Goal: Task Accomplishment & Management: Manage account settings

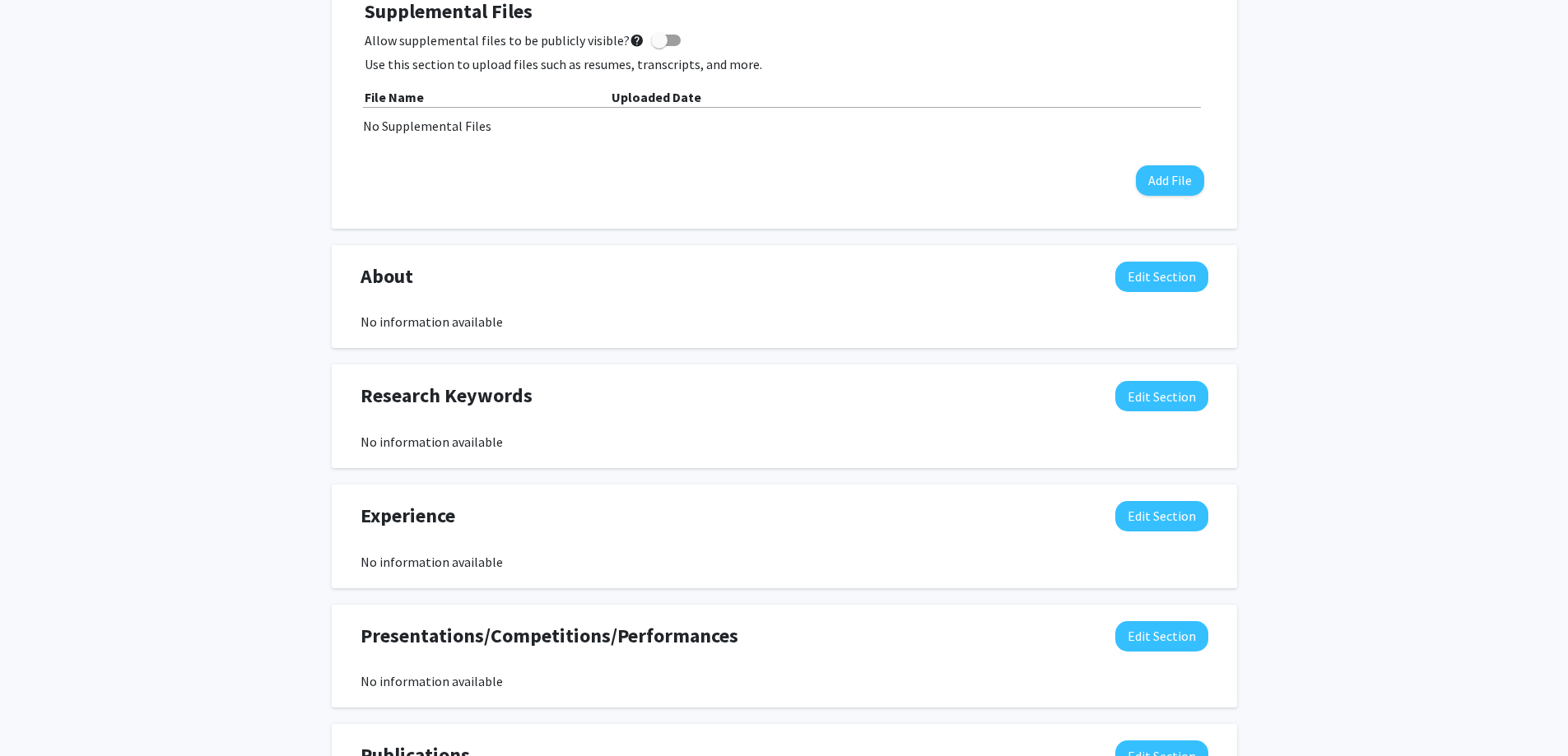
scroll to position [576, 0]
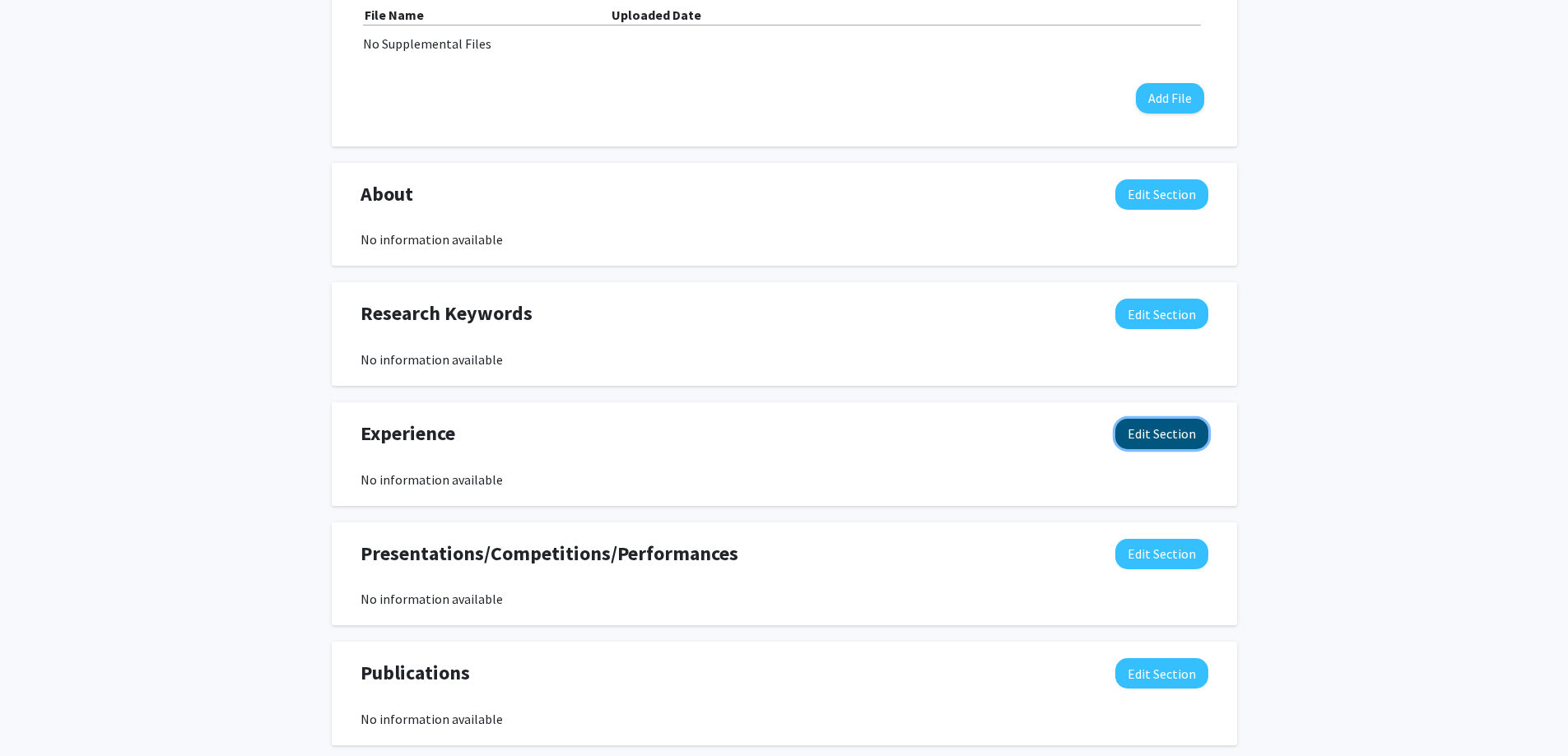
click at [1129, 431] on button "Edit Section" at bounding box center [1161, 434] width 93 height 30
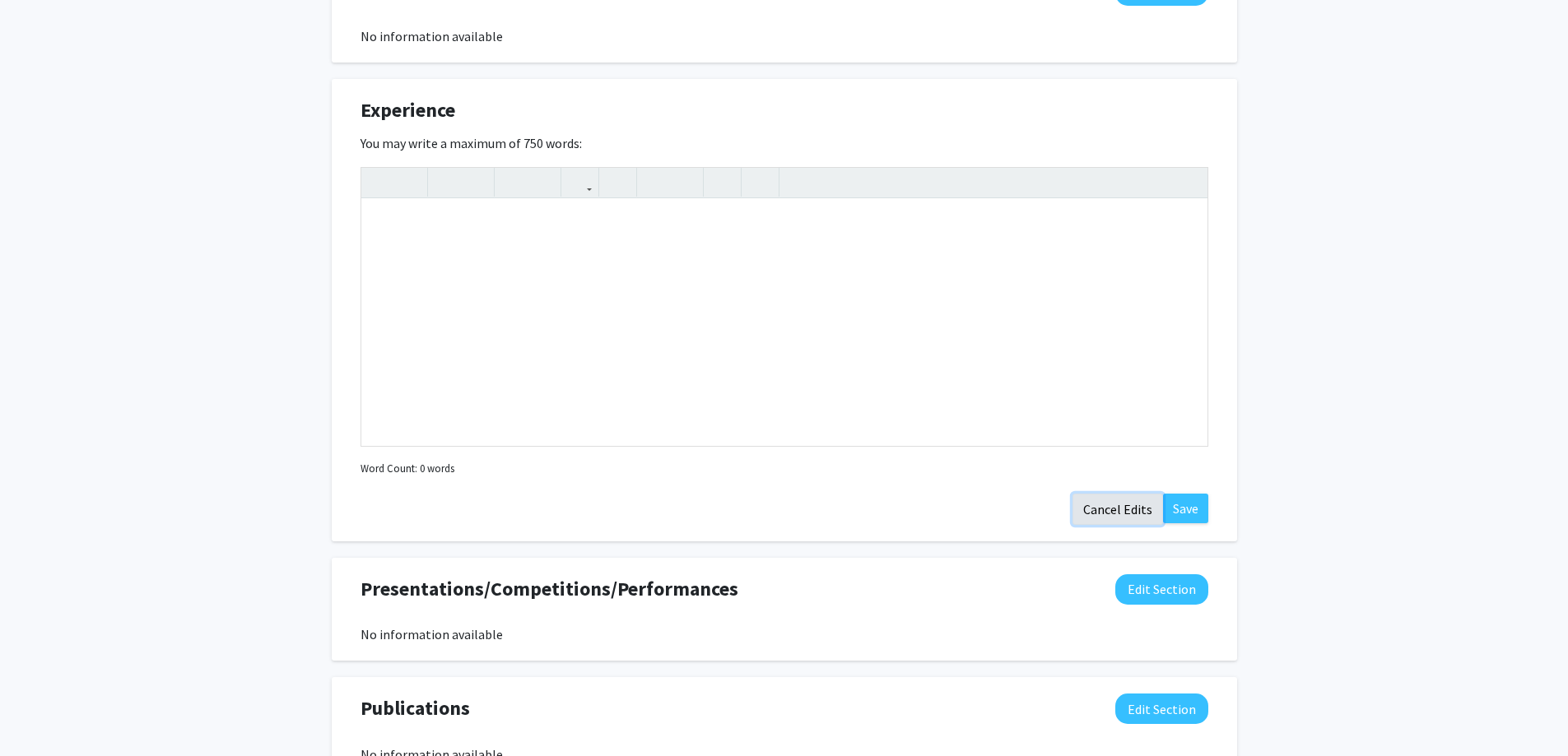
click at [1116, 505] on button "Cancel Edits" at bounding box center [1117, 508] width 90 height 31
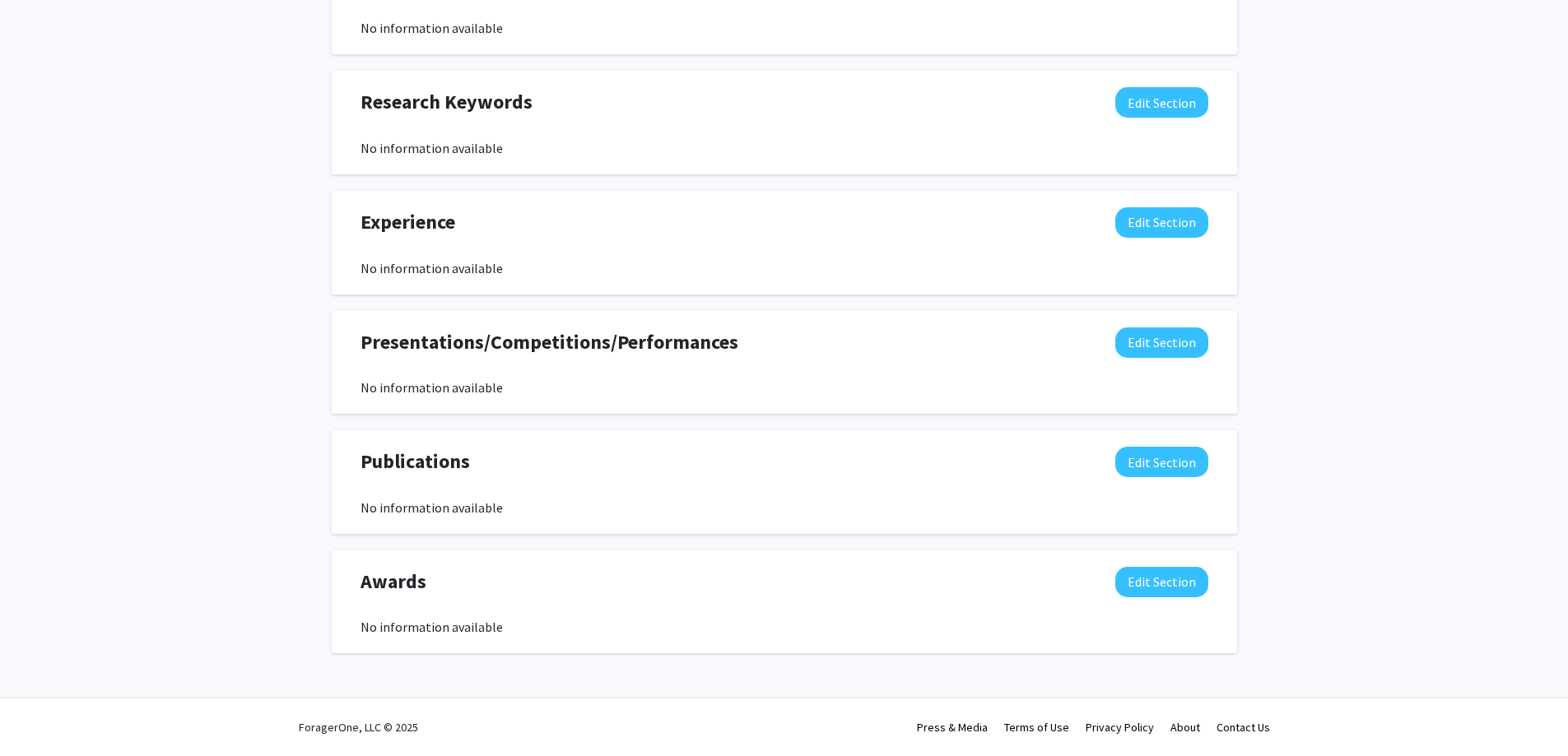
scroll to position [787, 0]
click at [1131, 581] on button "Edit Section" at bounding box center [1161, 582] width 93 height 30
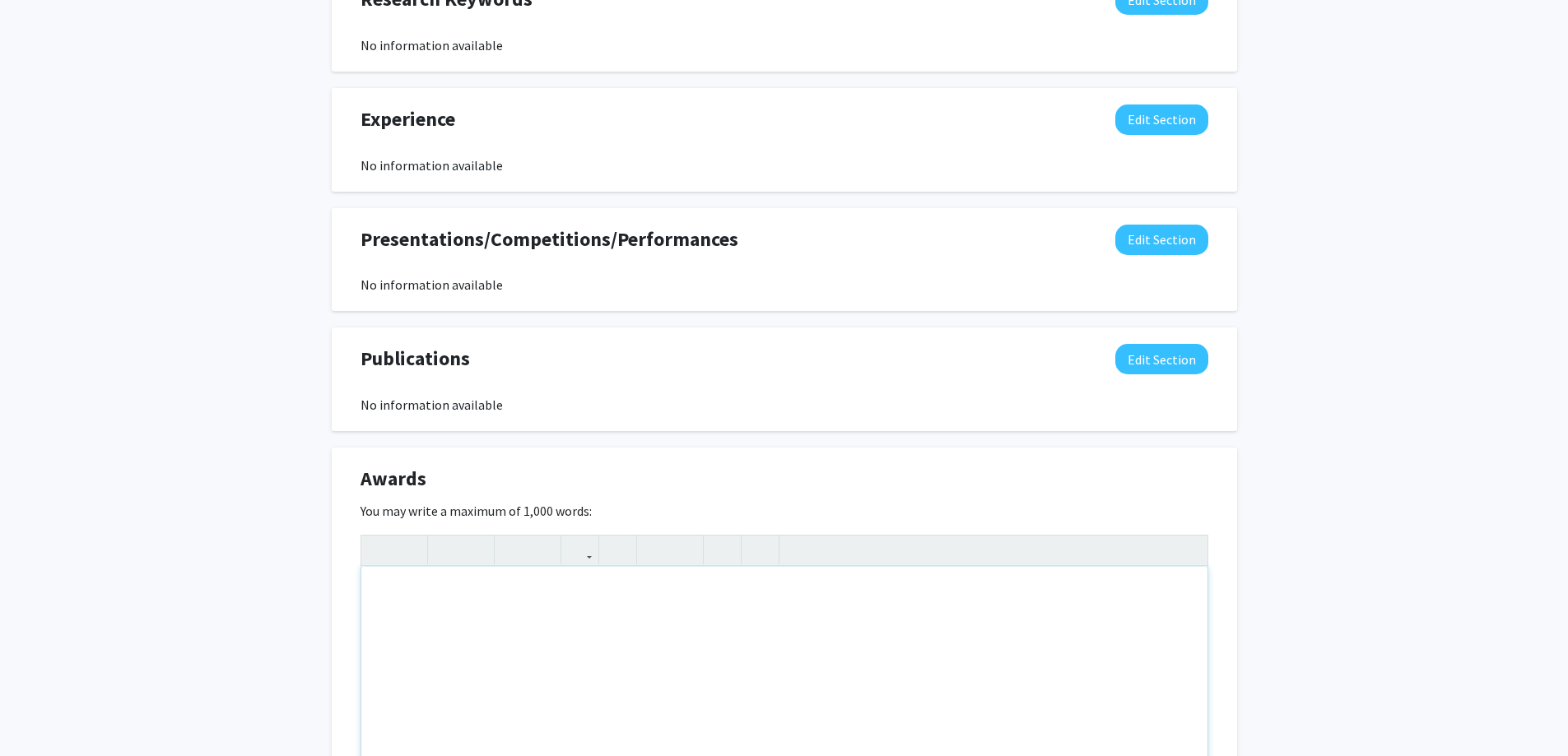
scroll to position [1034, 0]
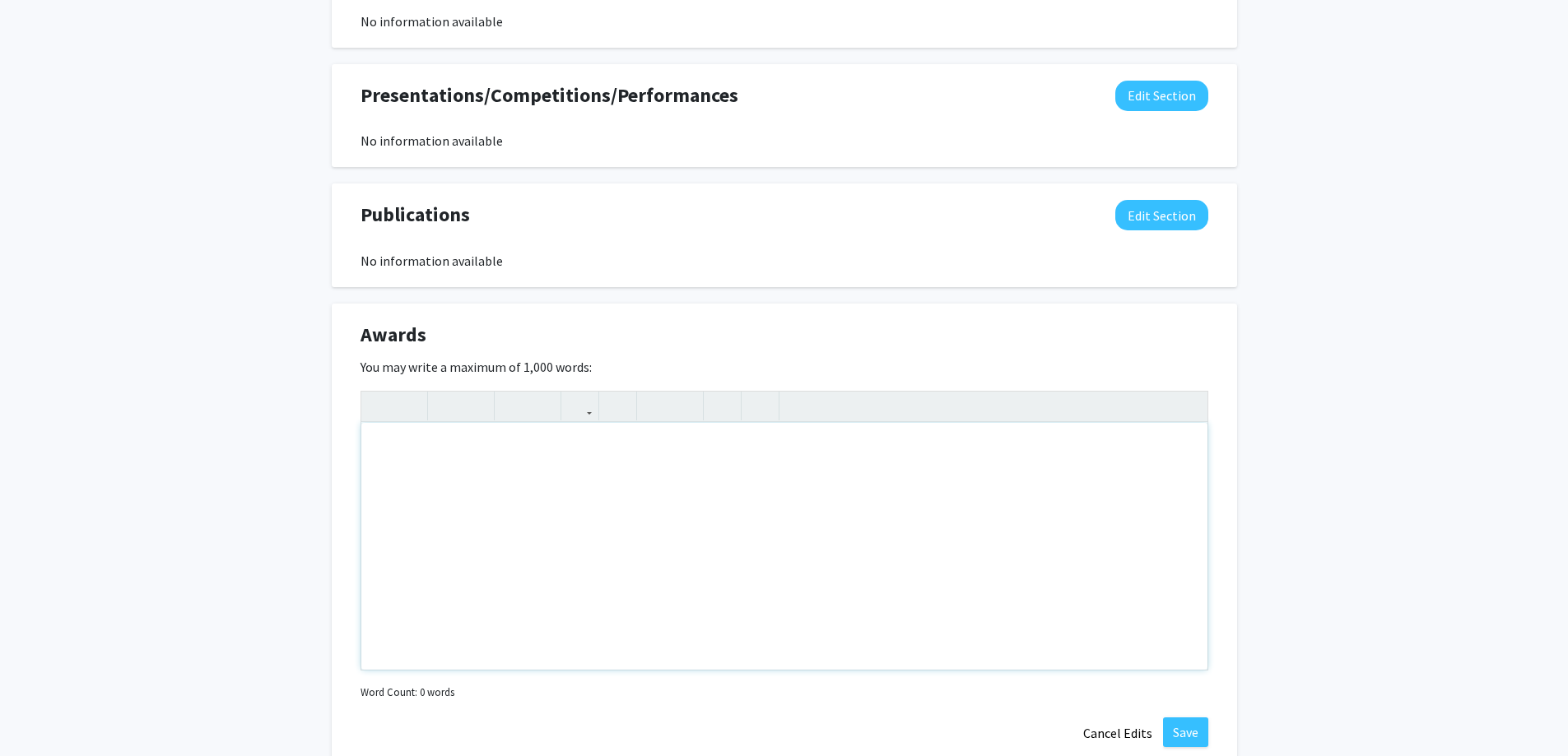
click at [457, 552] on div "Note to users with screen readers: Please deactivate our accessibility plugin f…" at bounding box center [784, 547] width 846 height 247
type textarea "EJSP Best Overall Scholar"
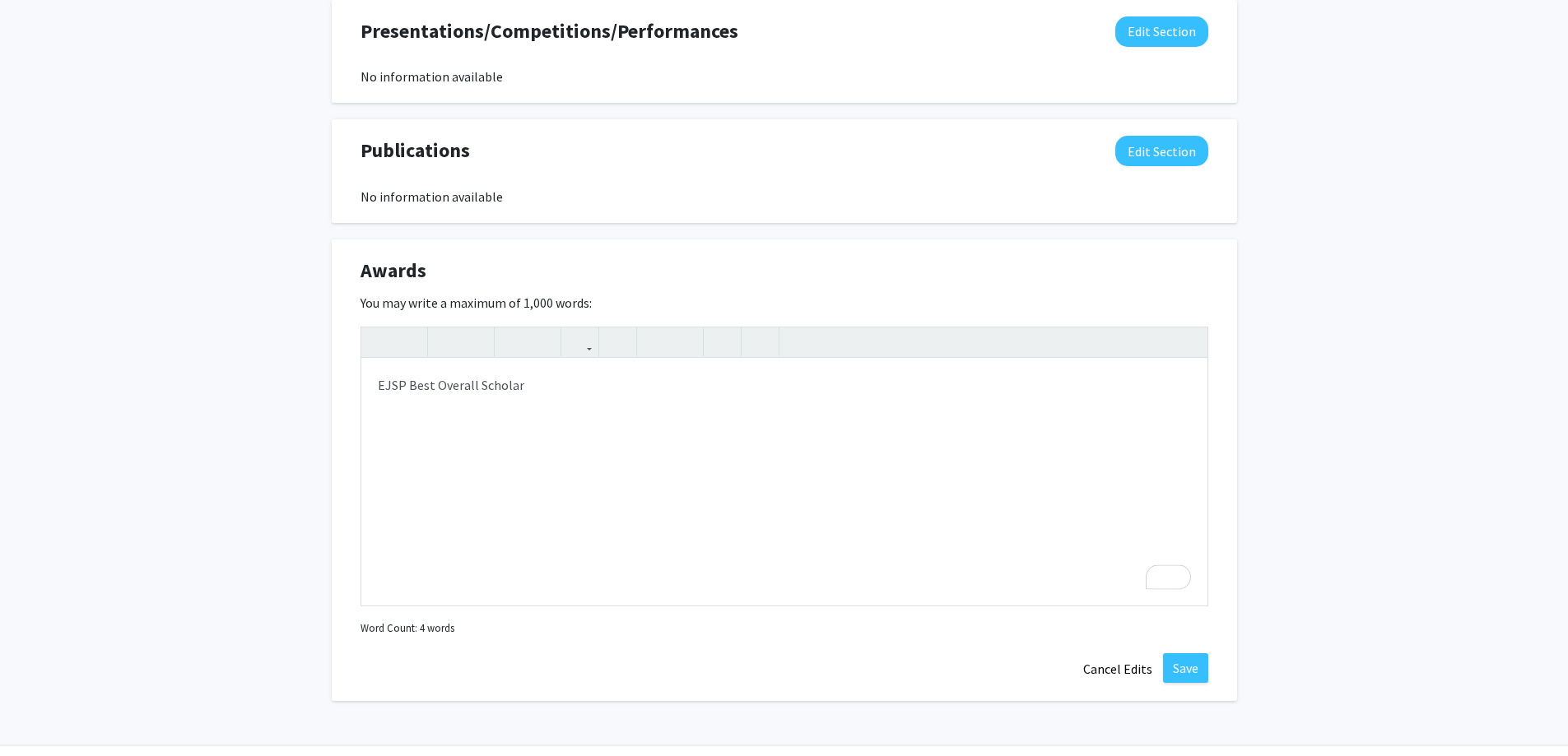
scroll to position [1146, 0]
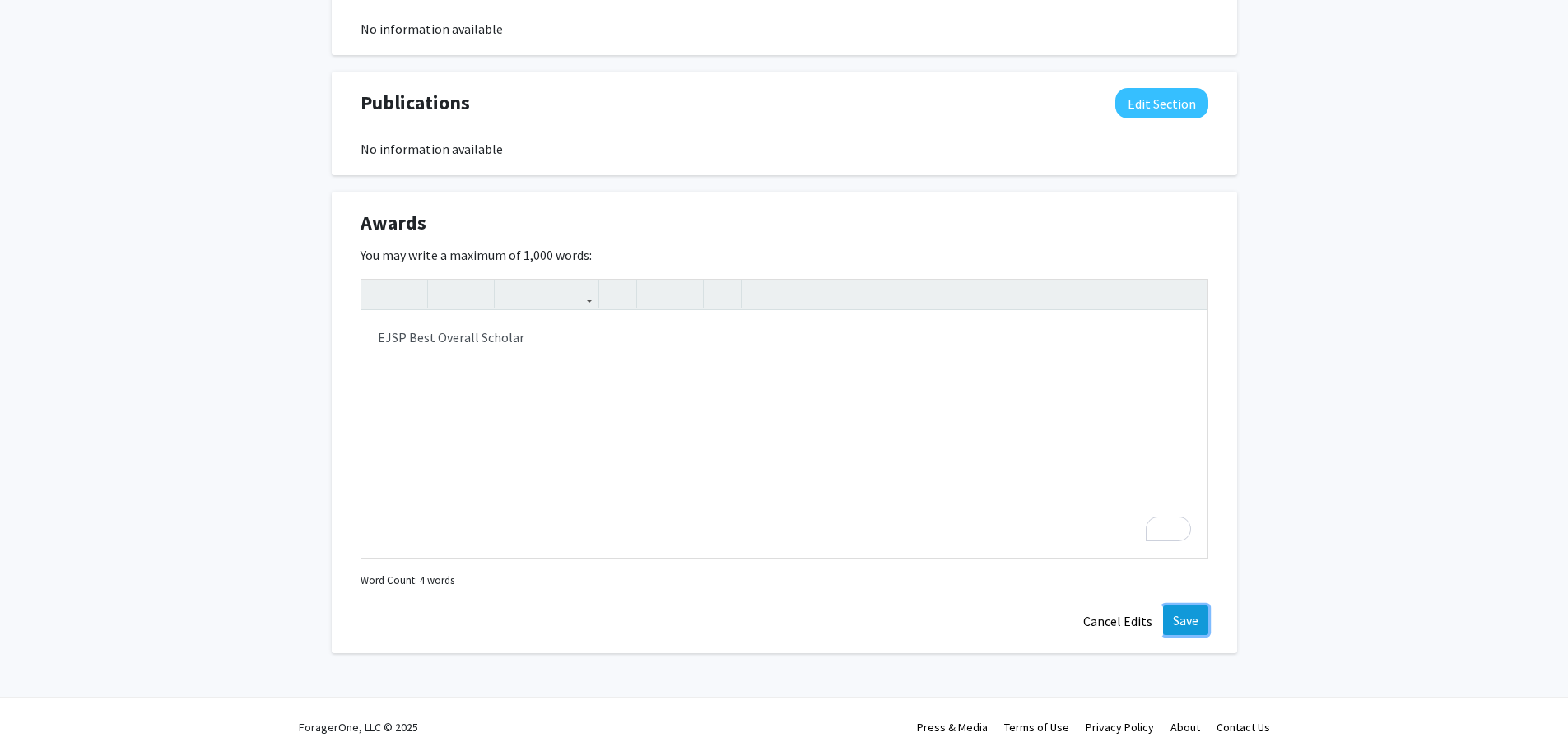
click at [1201, 622] on button "Save" at bounding box center [1186, 619] width 45 height 29
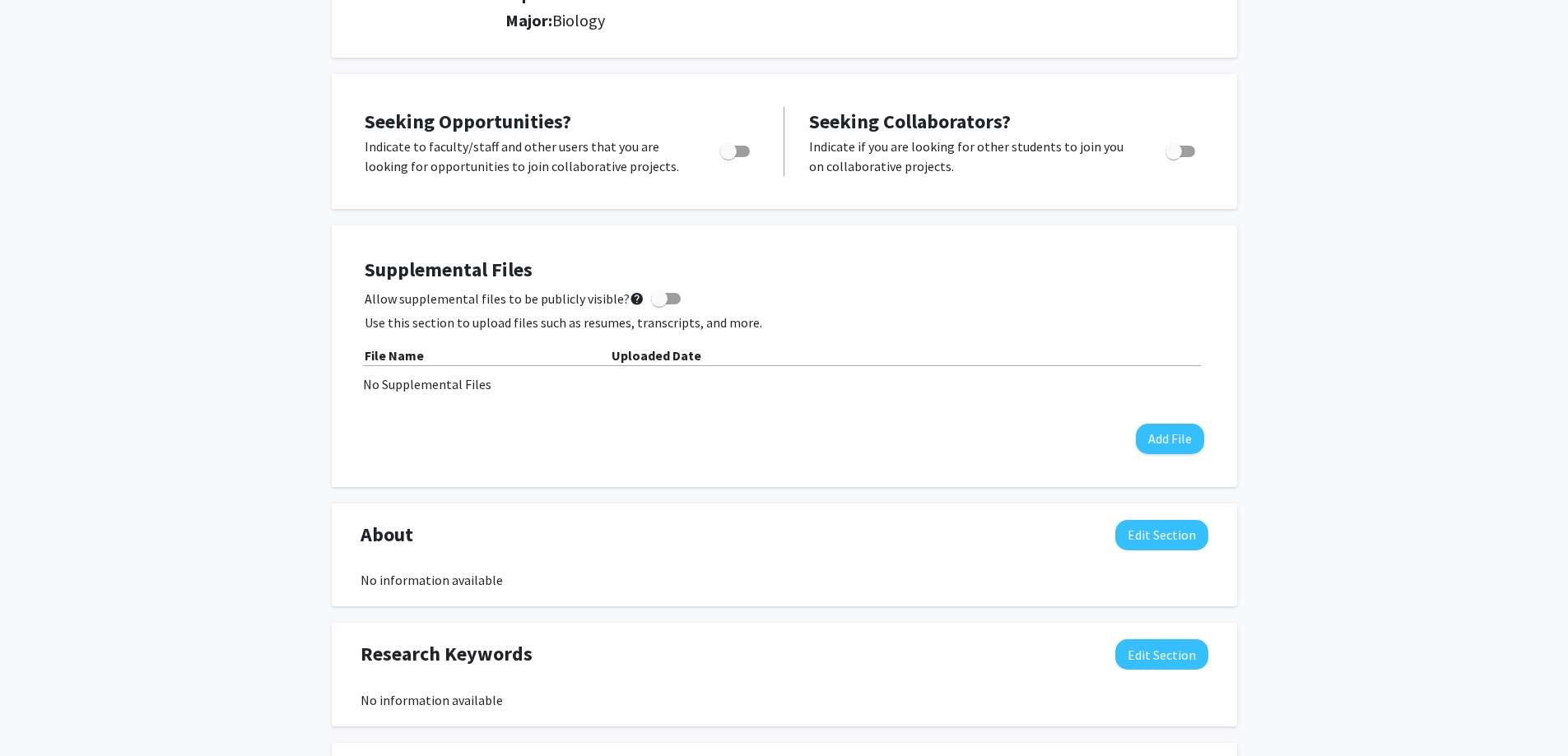
scroll to position [211, 0]
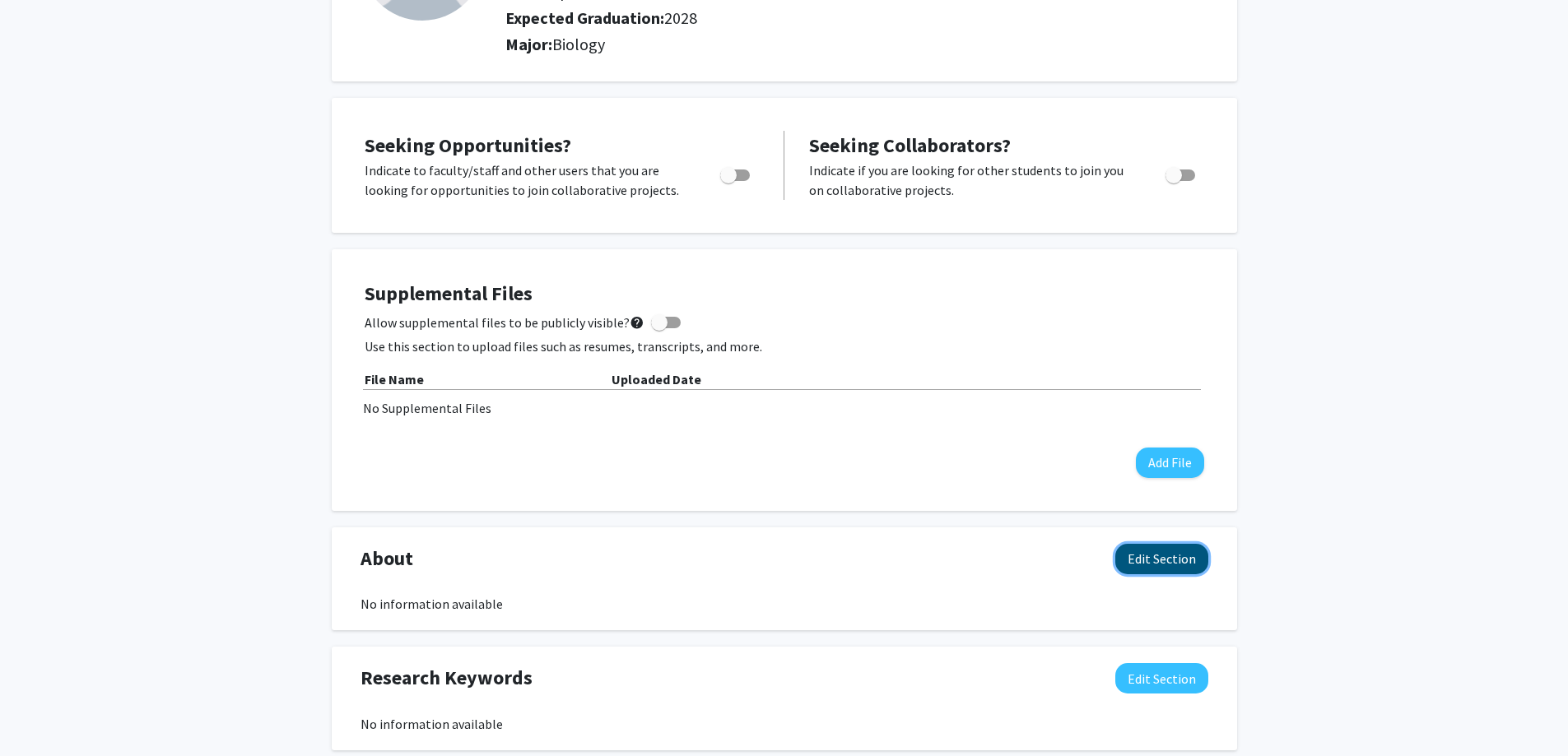
click at [1161, 552] on button "Edit Section" at bounding box center [1161, 558] width 93 height 30
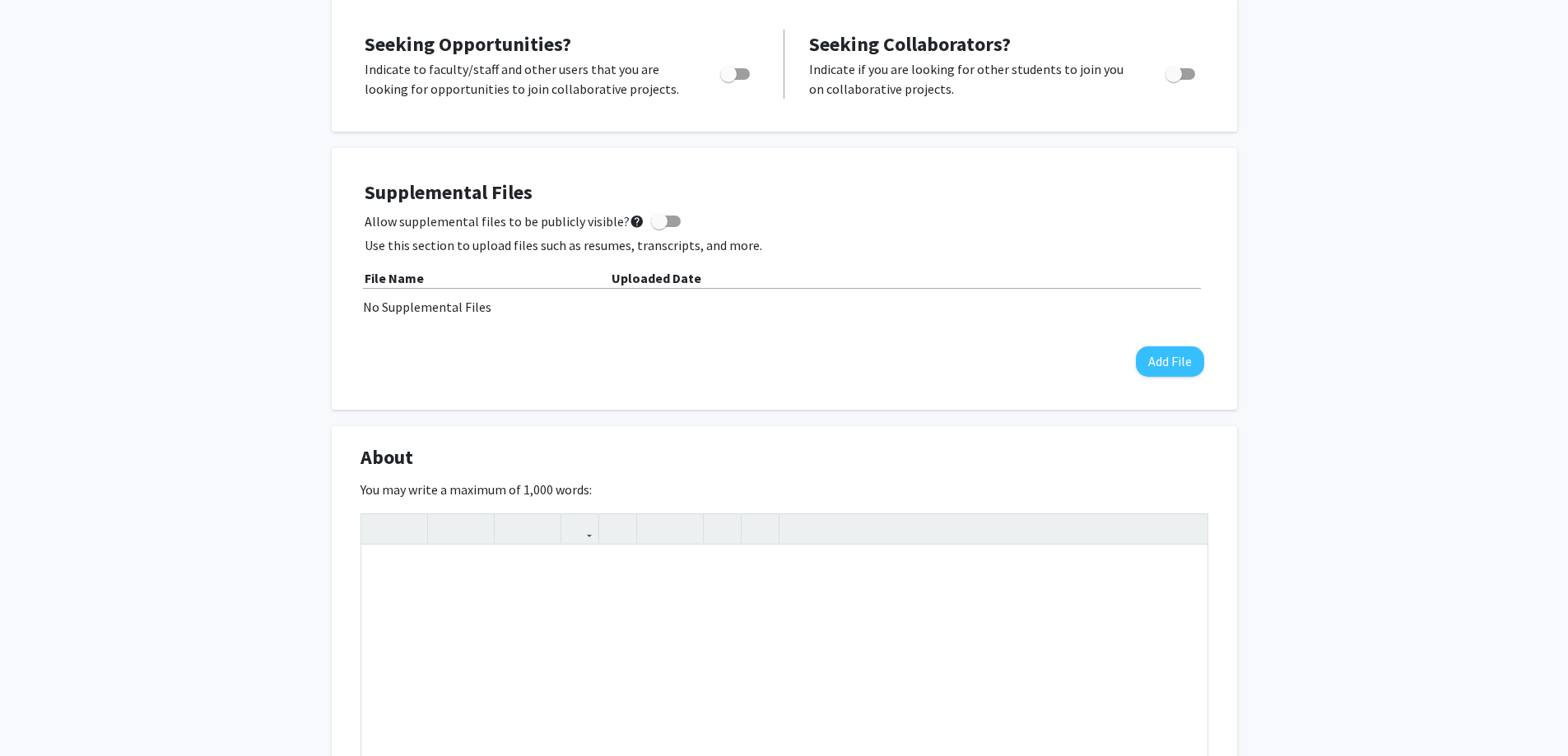
scroll to position [458, 0]
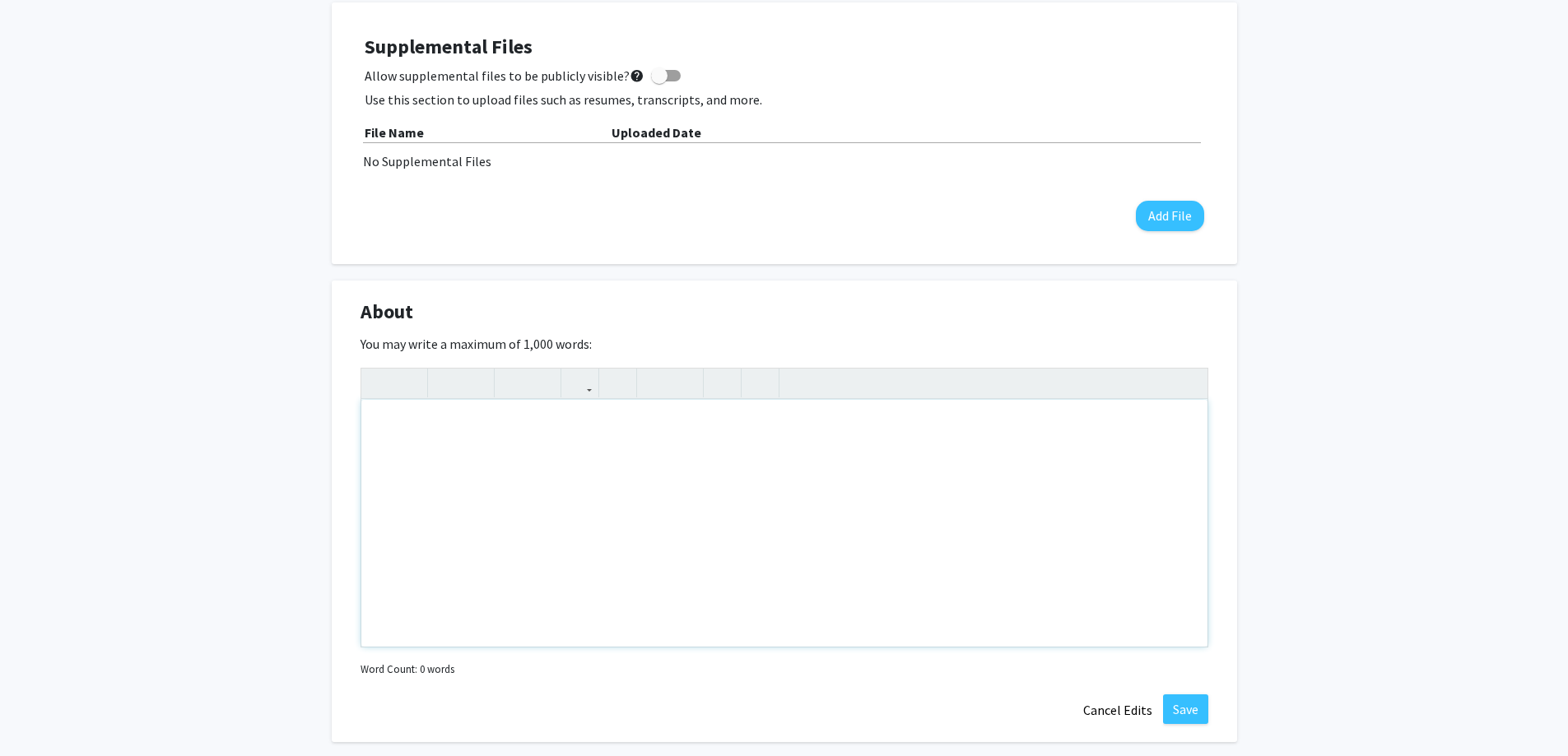
click at [454, 493] on div "Note to users with screen readers: Please deactivate our accessibility plugin f…" at bounding box center [784, 523] width 846 height 247
paste div "To enrich screen reader interactions, please activate Accessibility in Grammarl…"
type textarea "<l>Ips dolorsi amet consect adip el seddoeiu te incididun ut lab etdo-magna ali…"
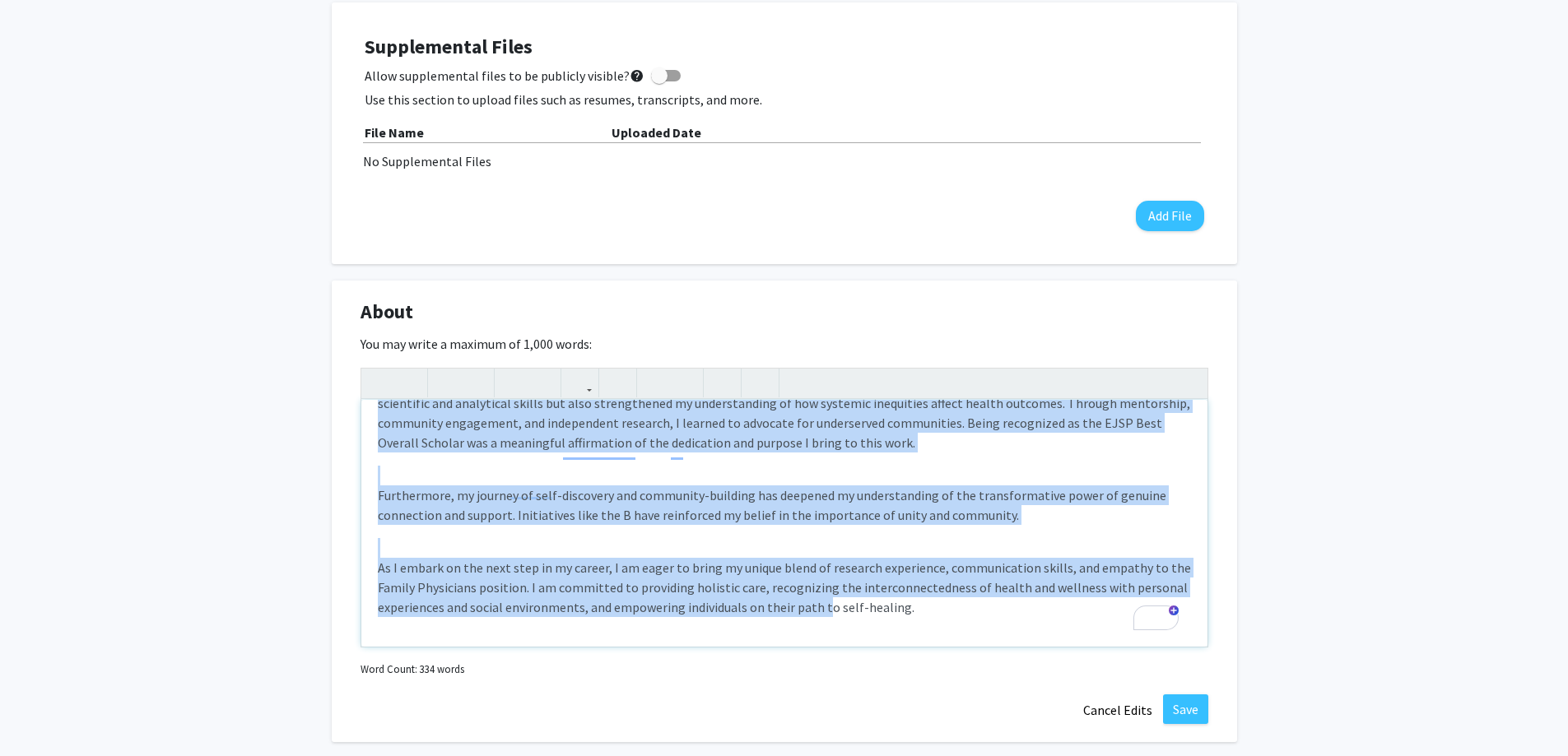
scroll to position [286, 0]
drag, startPoint x: 377, startPoint y: 425, endPoint x: 1035, endPoint y: 673, distance: 703.2
click at [1035, 673] on div "The journey from feeling like an outsider to embracing my own self-worth has pr…" at bounding box center [784, 525] width 847 height 314
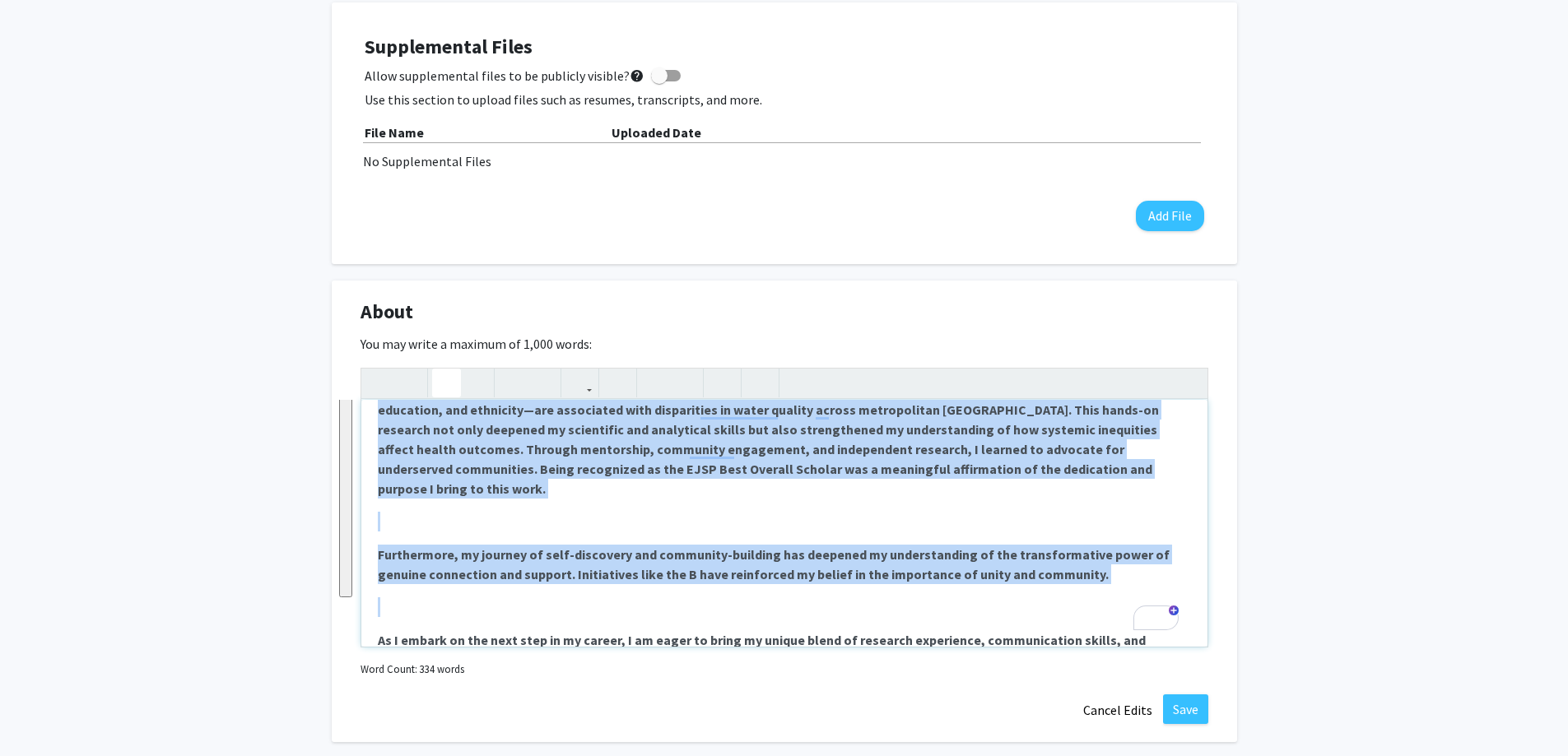
click at [437, 386] on button "button" at bounding box center [446, 383] width 28 height 28
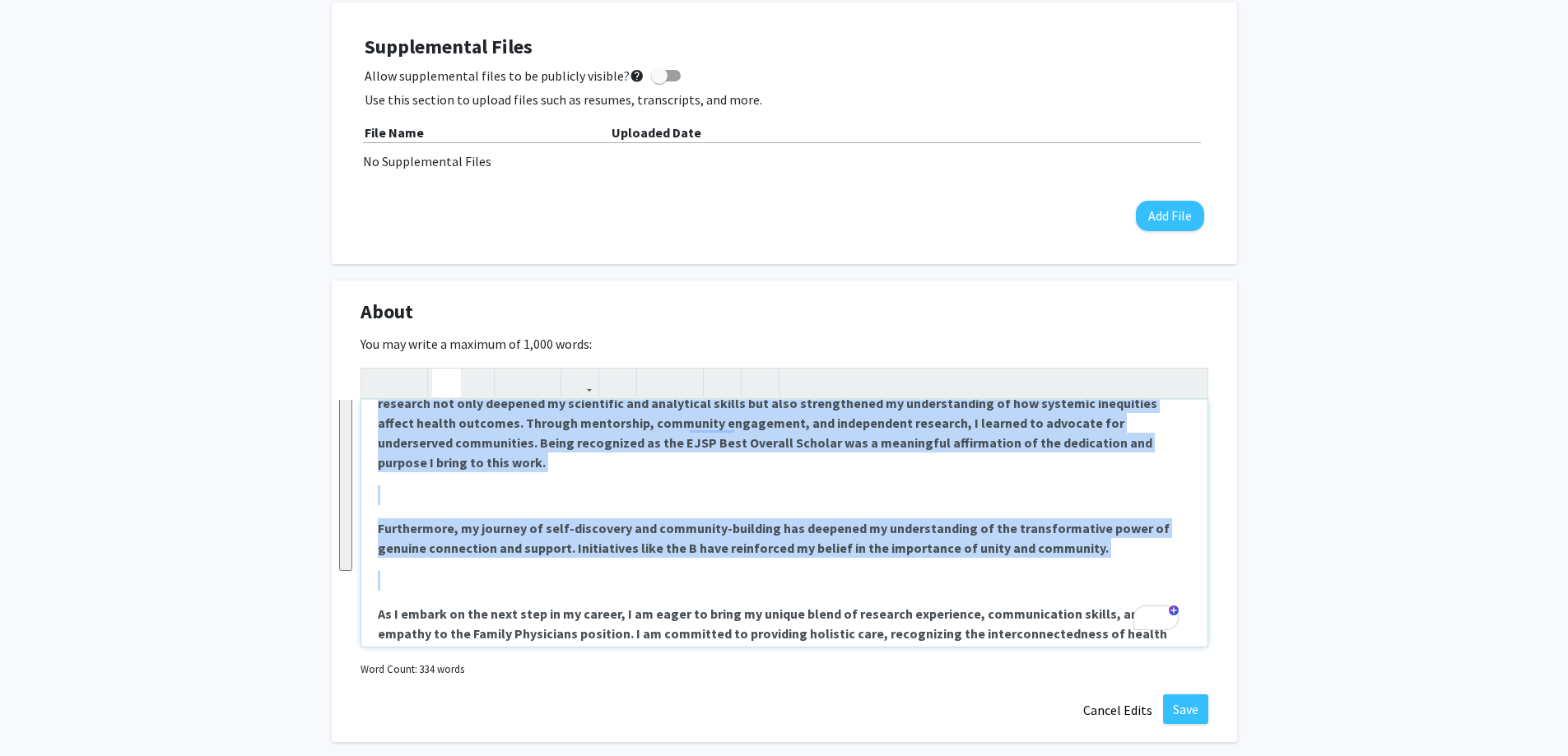
type textarea "<l>Ips dolorsi amet consect adip el seddoeiu te incididun ut lab etdo-magna ali…"
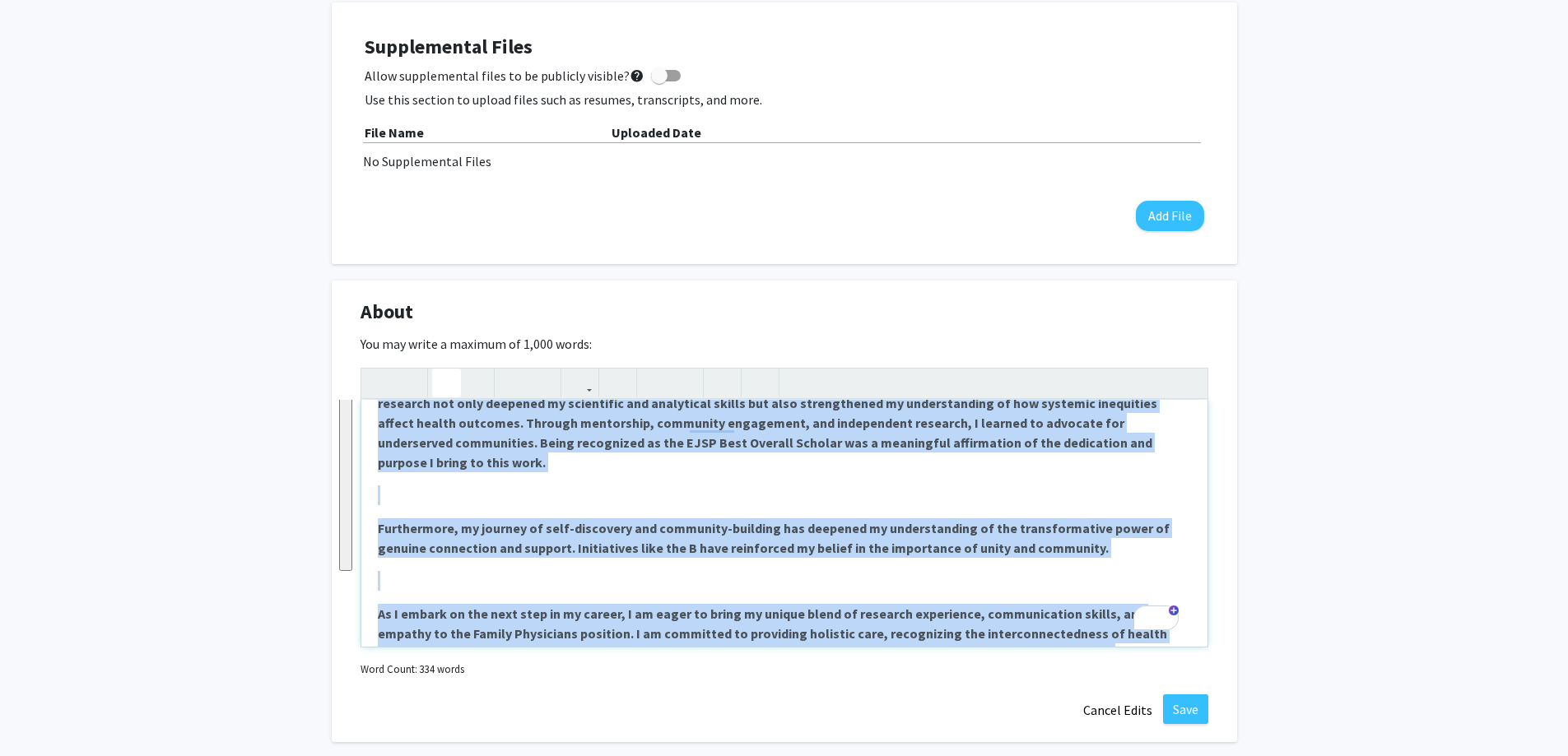
click at [437, 386] on button "button" at bounding box center [446, 383] width 28 height 28
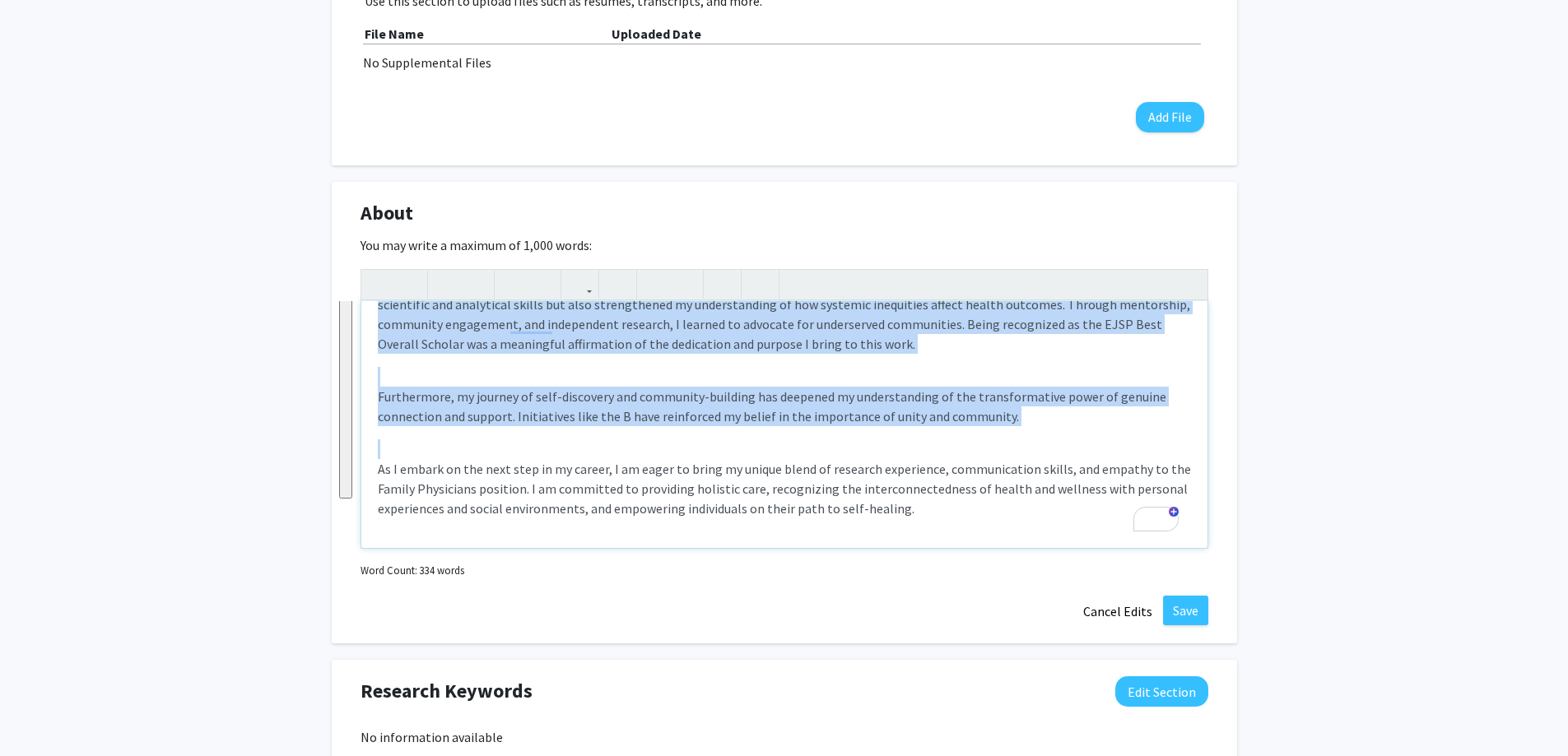
scroll to position [705, 0]
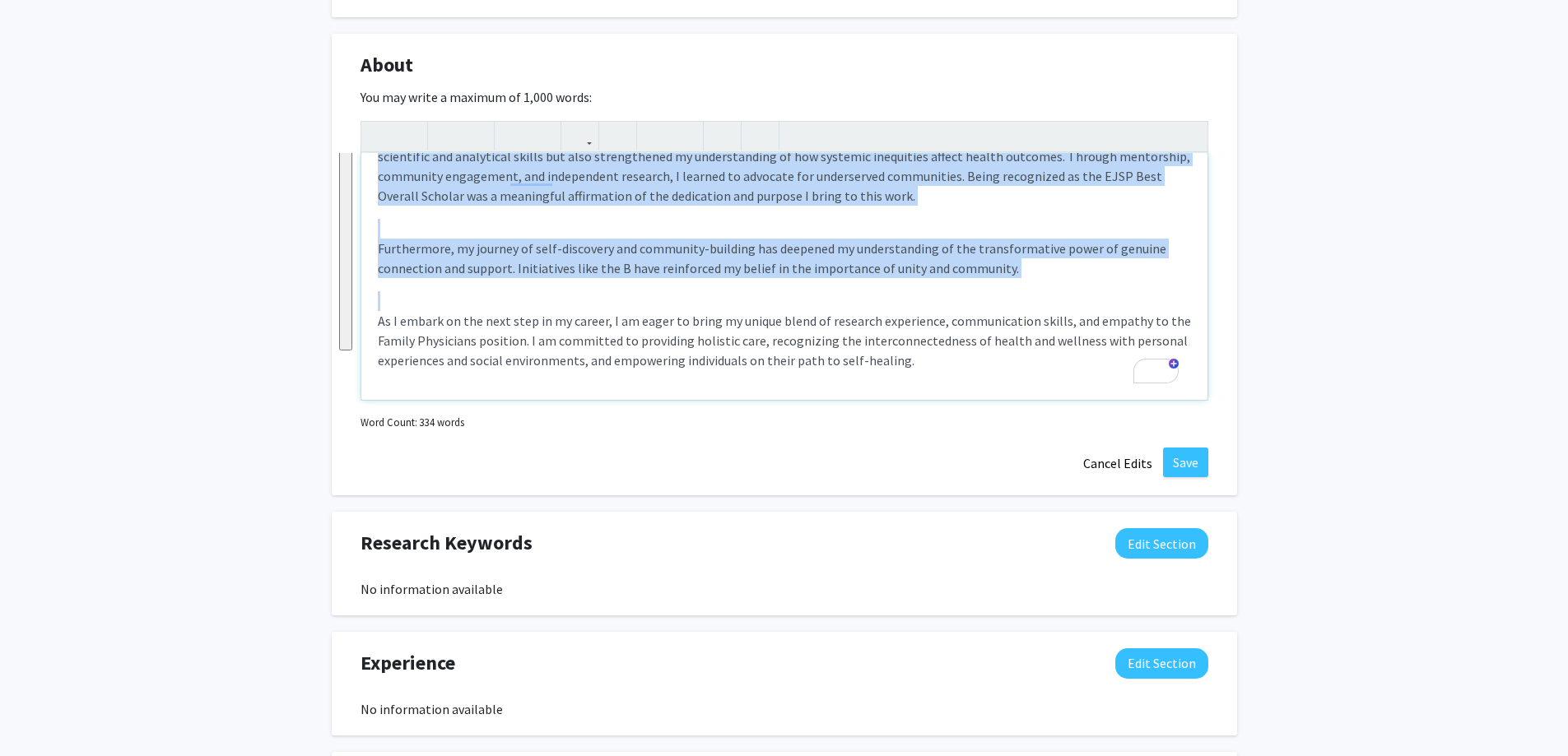
click at [943, 381] on div "The journey from feeling like an outsider to embracing my own self-worth has pr…" at bounding box center [784, 276] width 846 height 247
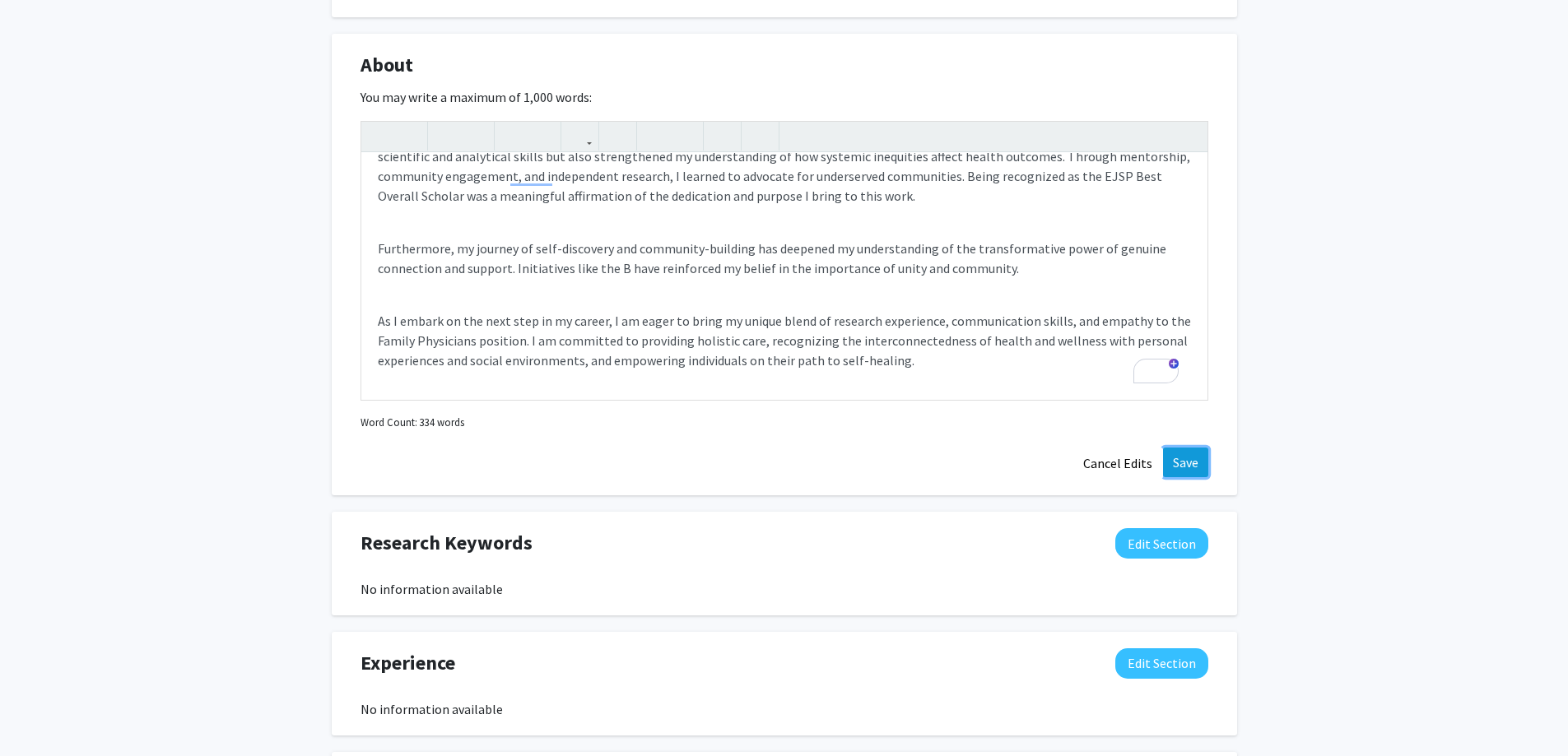
click at [1195, 451] on button "Save" at bounding box center [1186, 461] width 45 height 29
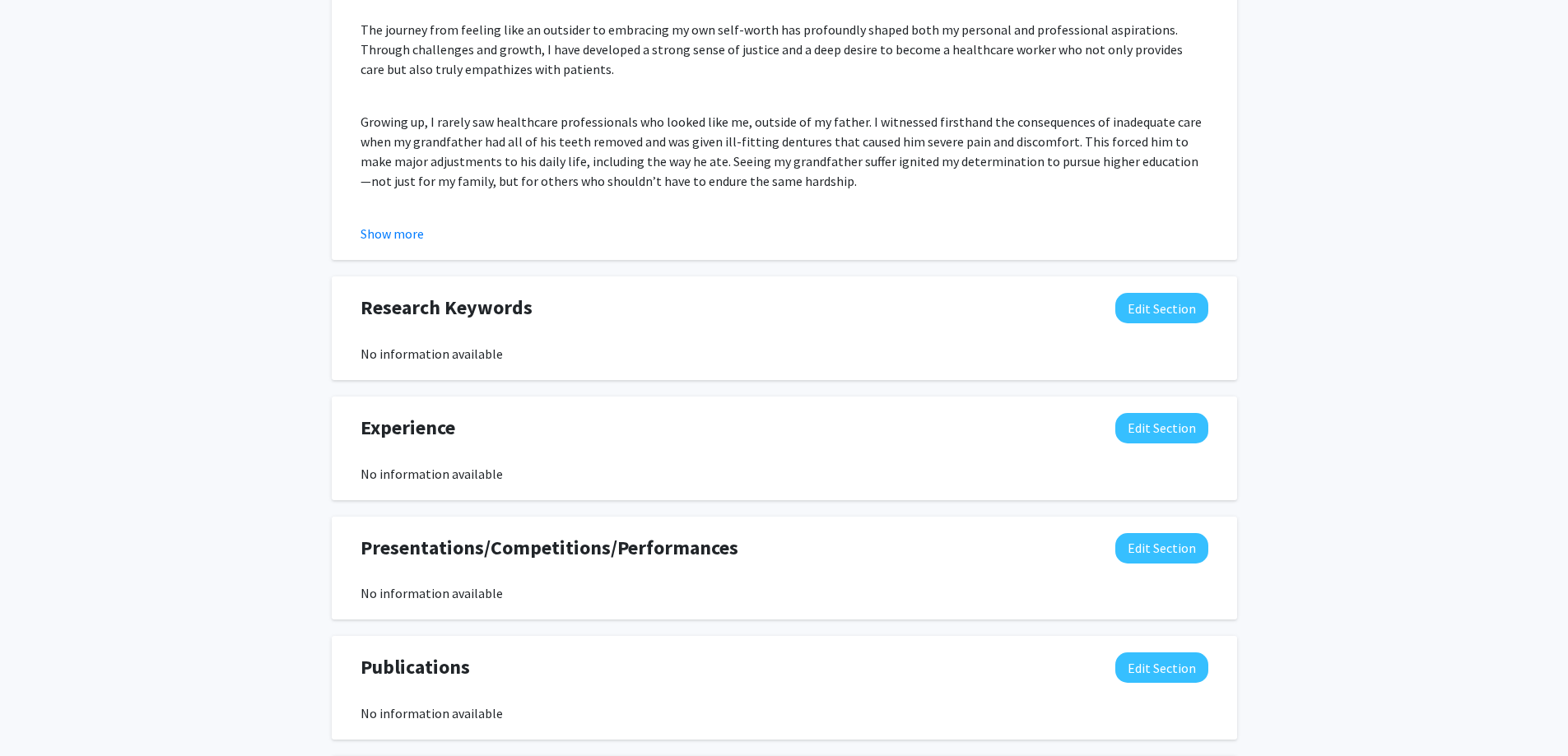
scroll to position [787, 0]
click at [1150, 436] on button "Edit Section" at bounding box center [1161, 426] width 93 height 30
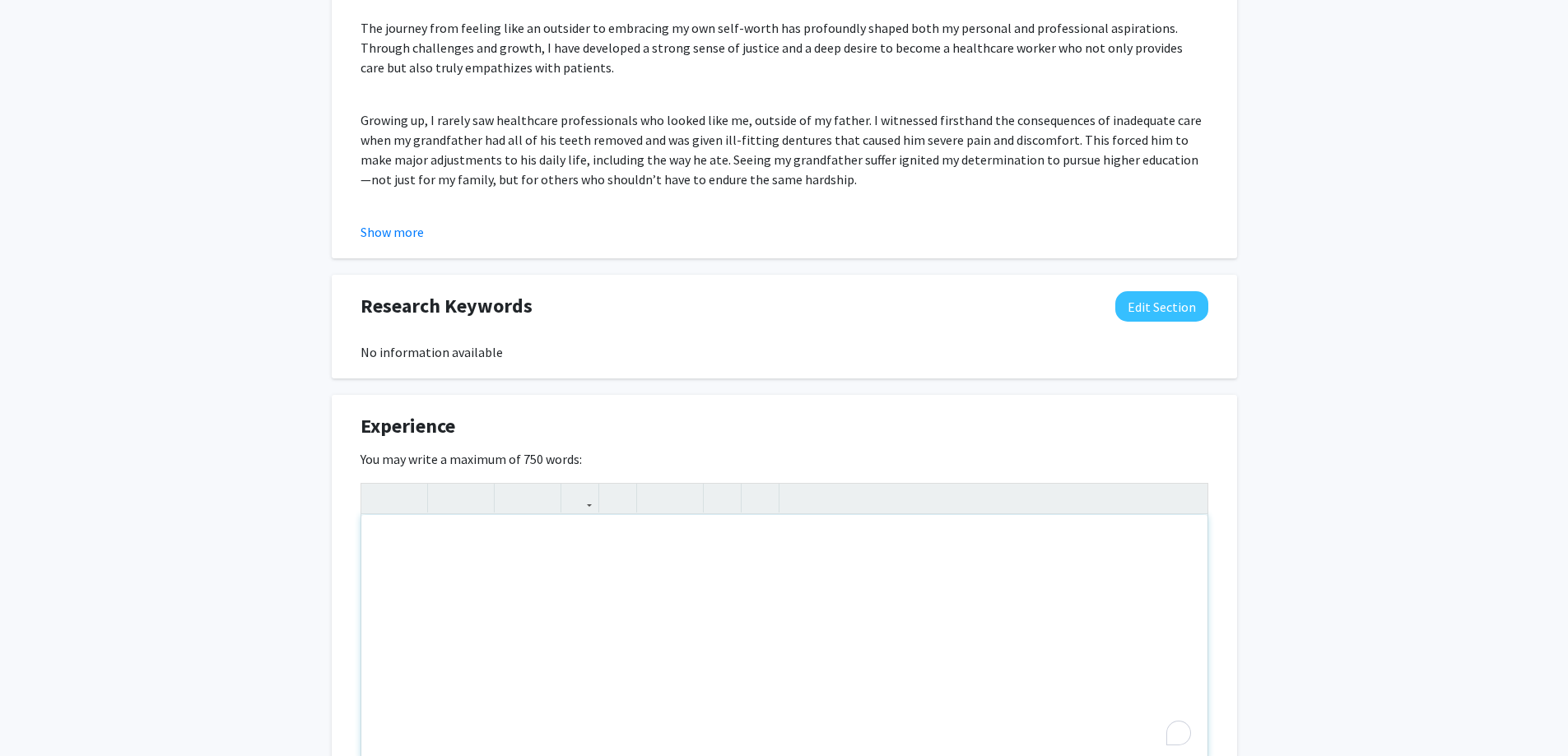
click at [431, 525] on div "To enrich screen reader interactions, please activate Accessibility in Grammarl…" at bounding box center [784, 638] width 846 height 247
type textarea "<p>Environmental Justice and Sustainability program intern 2024 summer</p><p><b…"
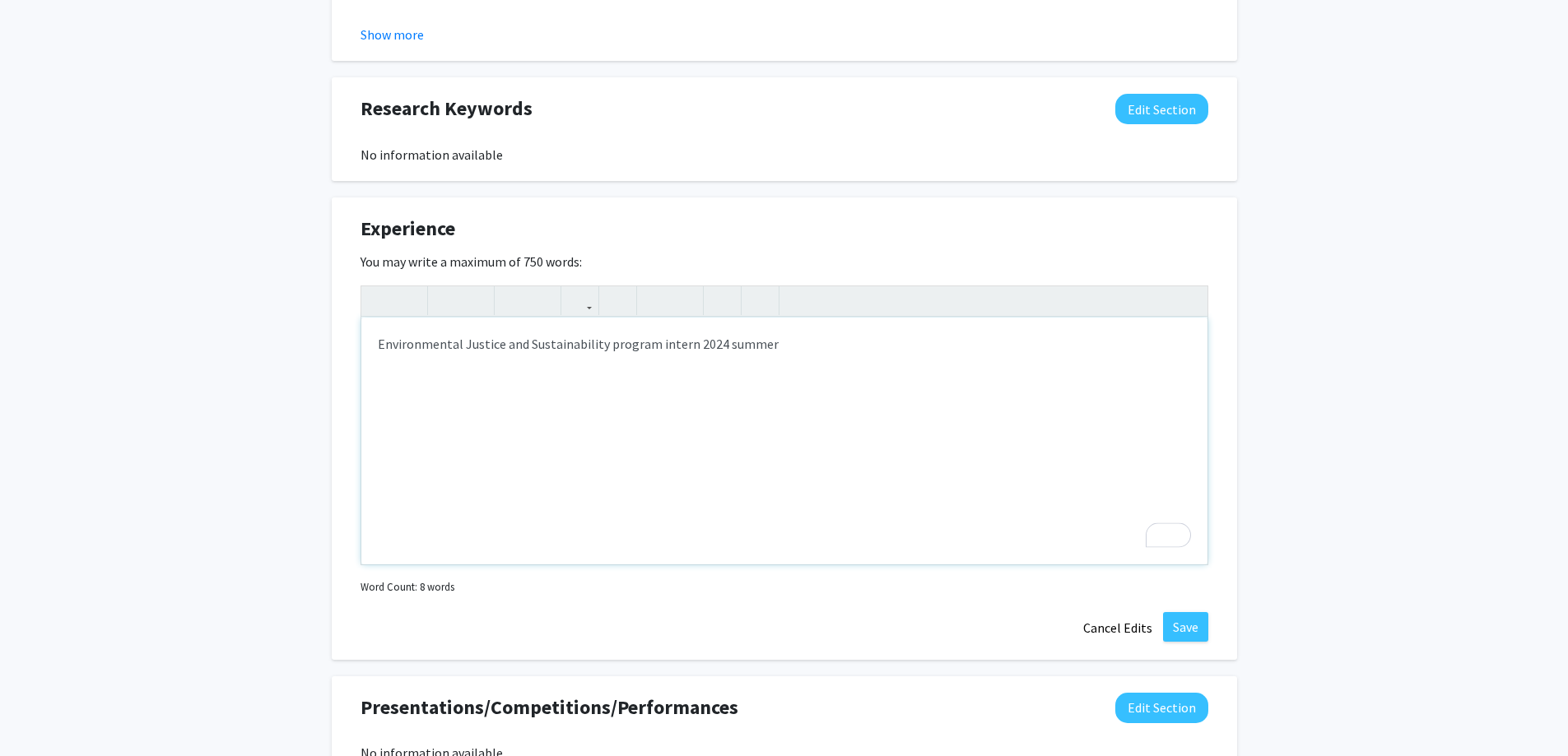
scroll to position [1116, 0]
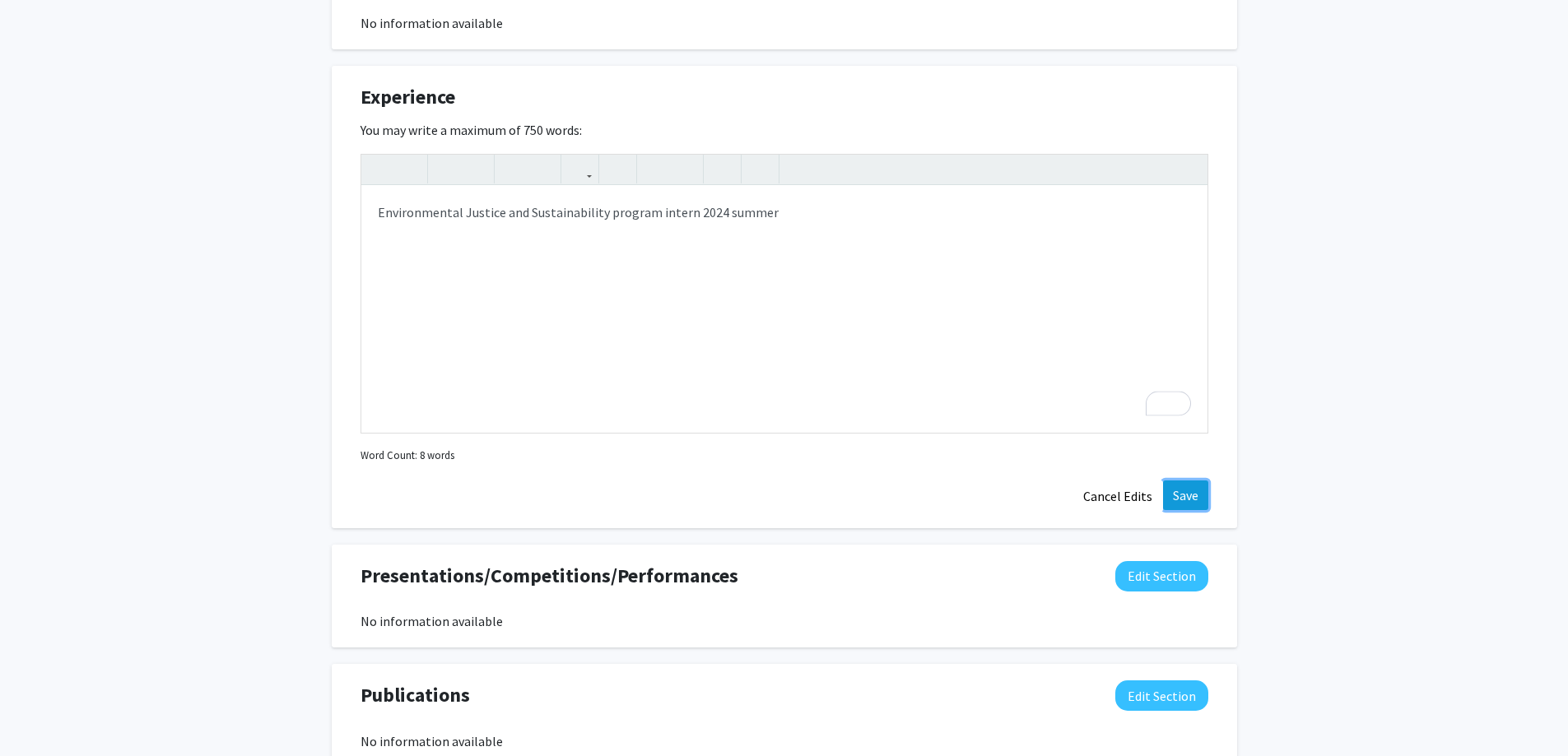
click at [1197, 485] on button "Save" at bounding box center [1186, 495] width 45 height 29
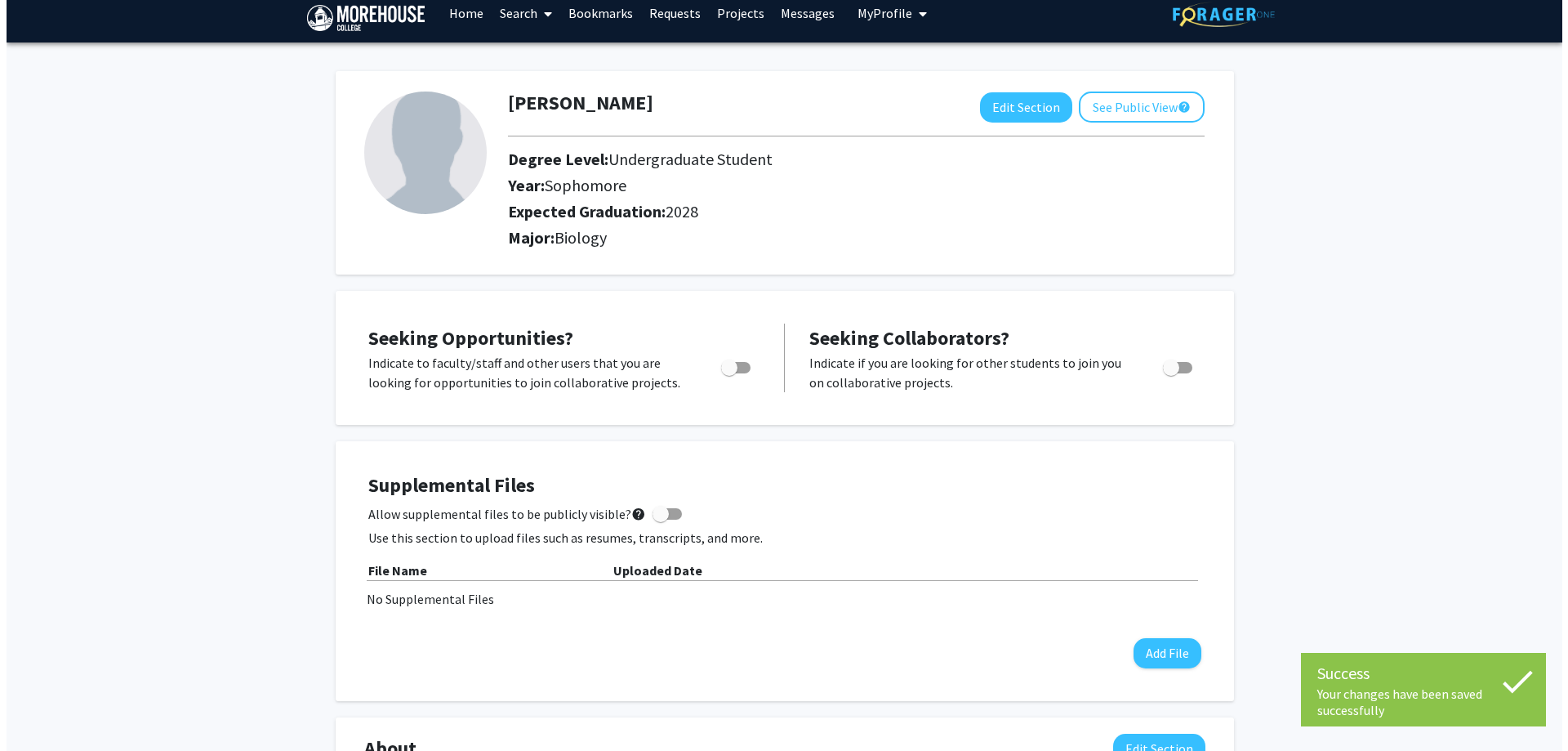
scroll to position [0, 0]
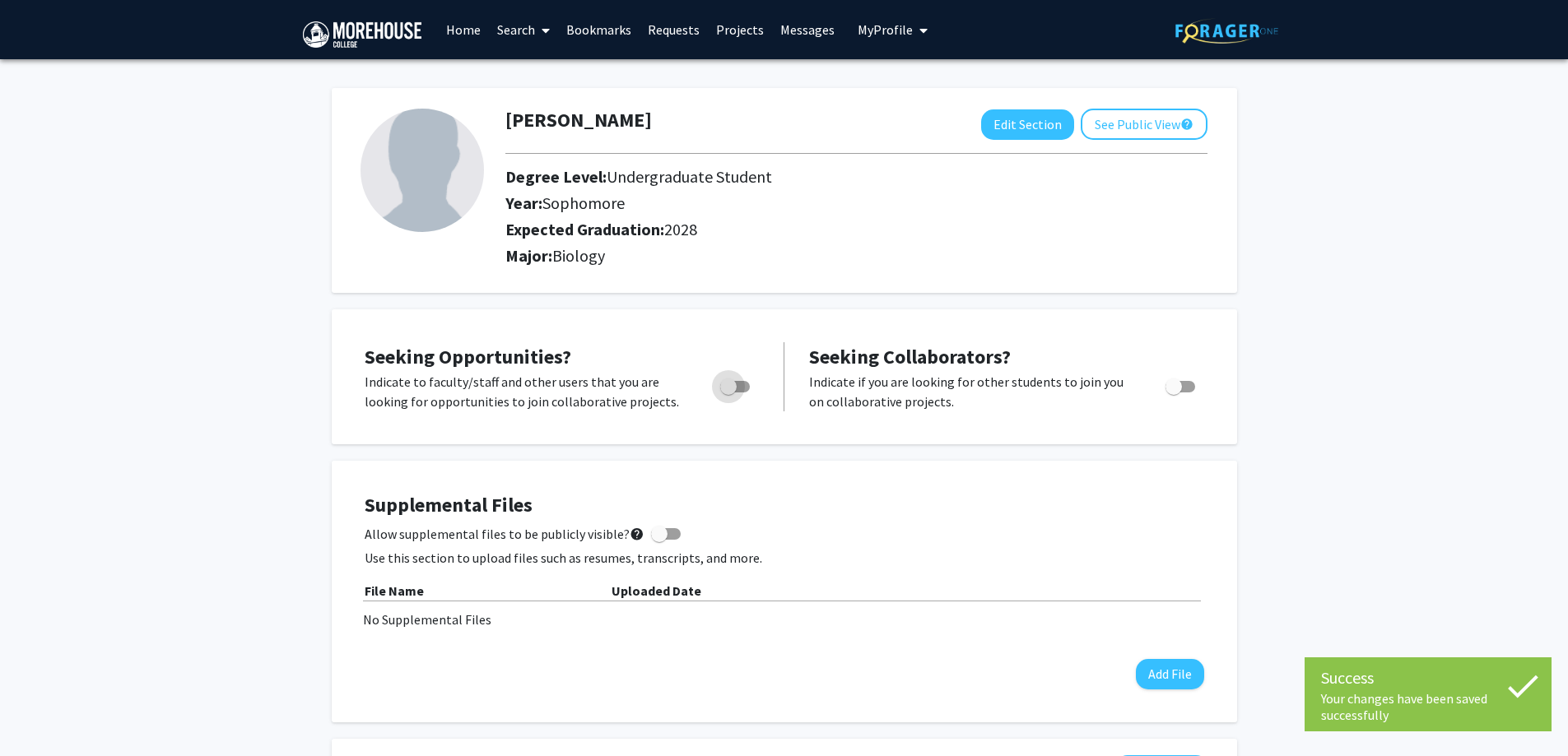
click at [732, 383] on span "Toggle" at bounding box center [728, 386] width 17 height 17
click at [728, 392] on input "Are you actively seeking opportunities?" at bounding box center [727, 392] width 1 height 1
checkbox input "true"
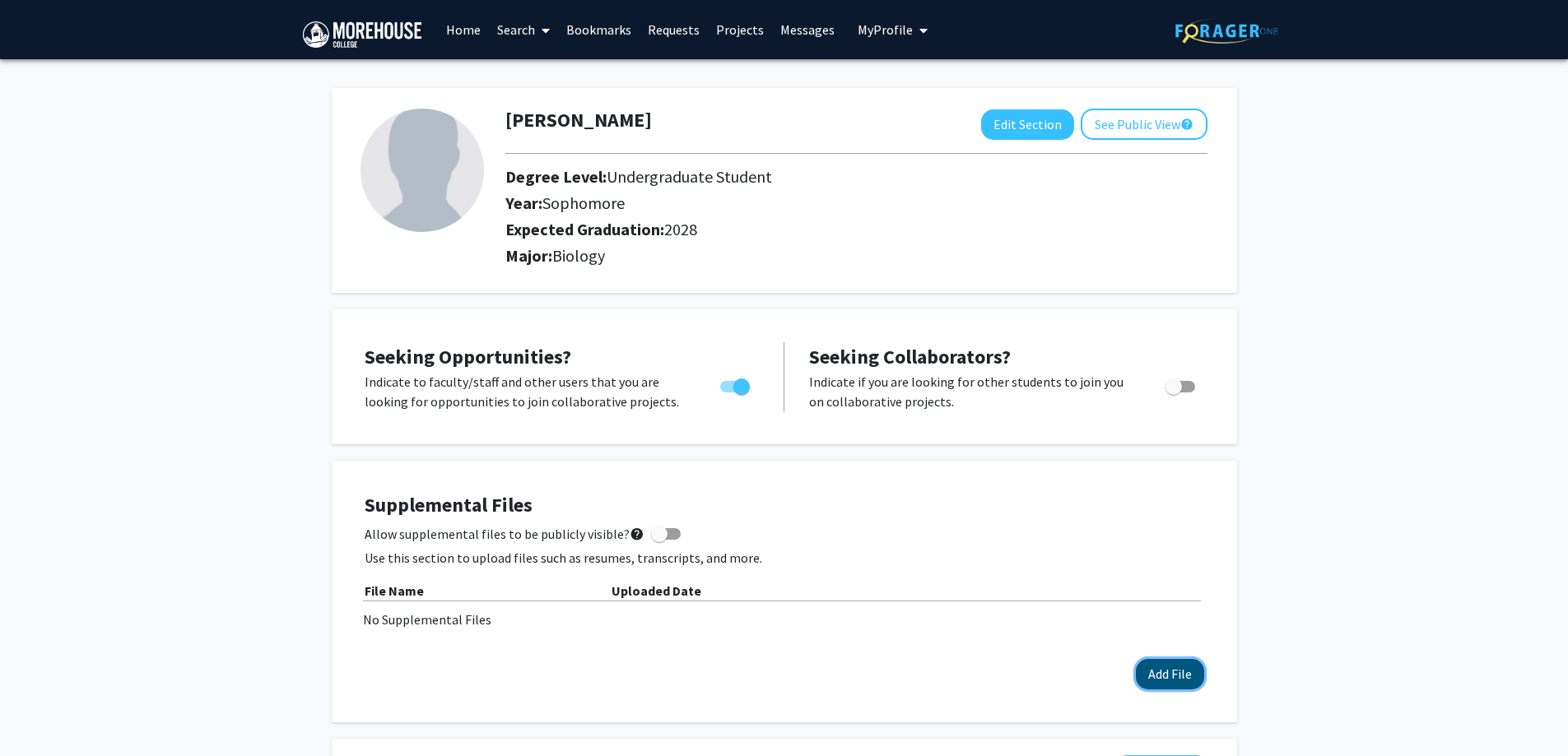
click at [1190, 678] on button "Add File" at bounding box center [1170, 673] width 68 height 30
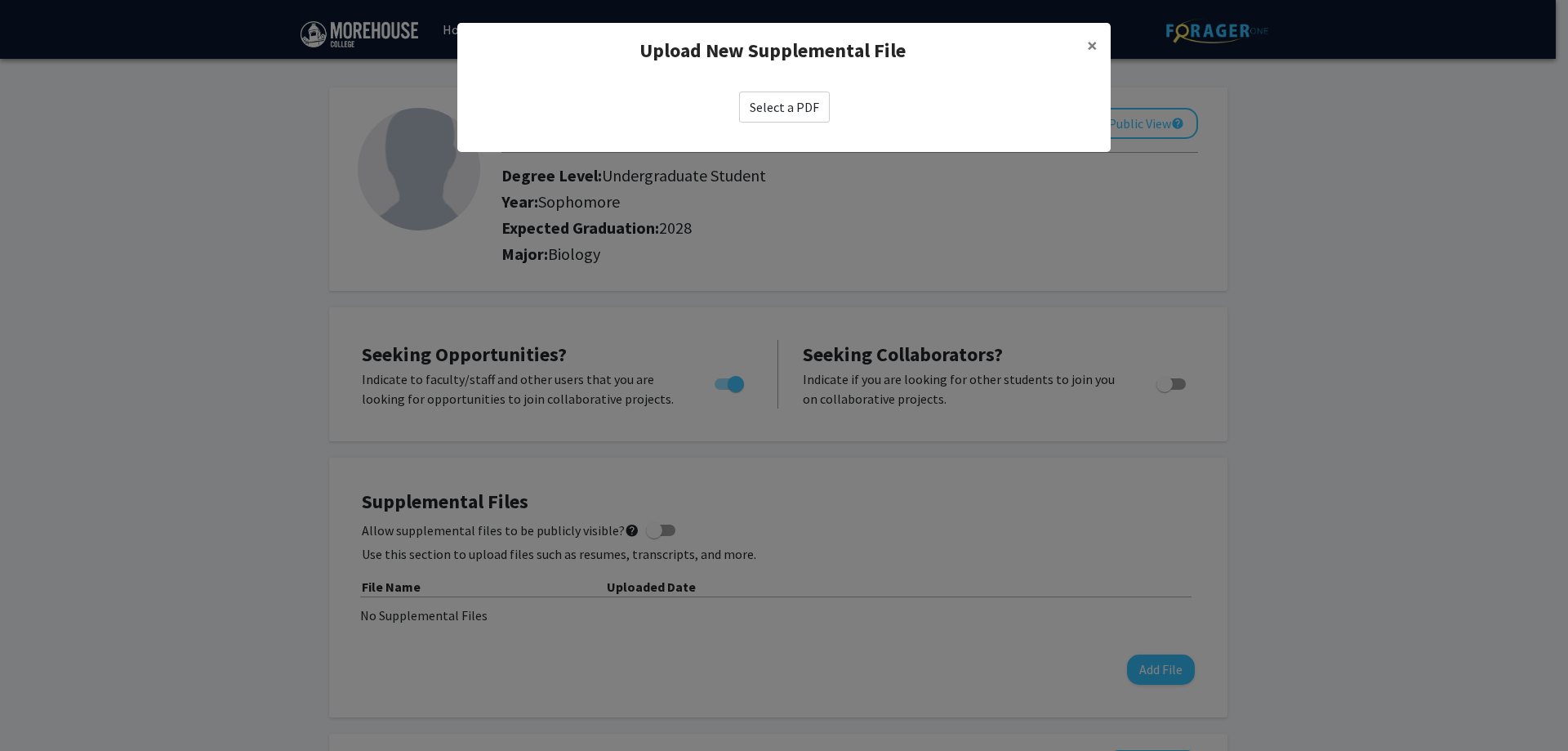
click at [779, 113] on label "Select a PDF" at bounding box center [784, 106] width 90 height 31
click at [0, 0] on input "Select a PDF" at bounding box center [0, 0] width 0 height 0
click at [791, 109] on label "Select a PDF" at bounding box center [784, 106] width 90 height 31
click at [0, 0] on input "Select a PDF" at bounding box center [0, 0] width 0 height 0
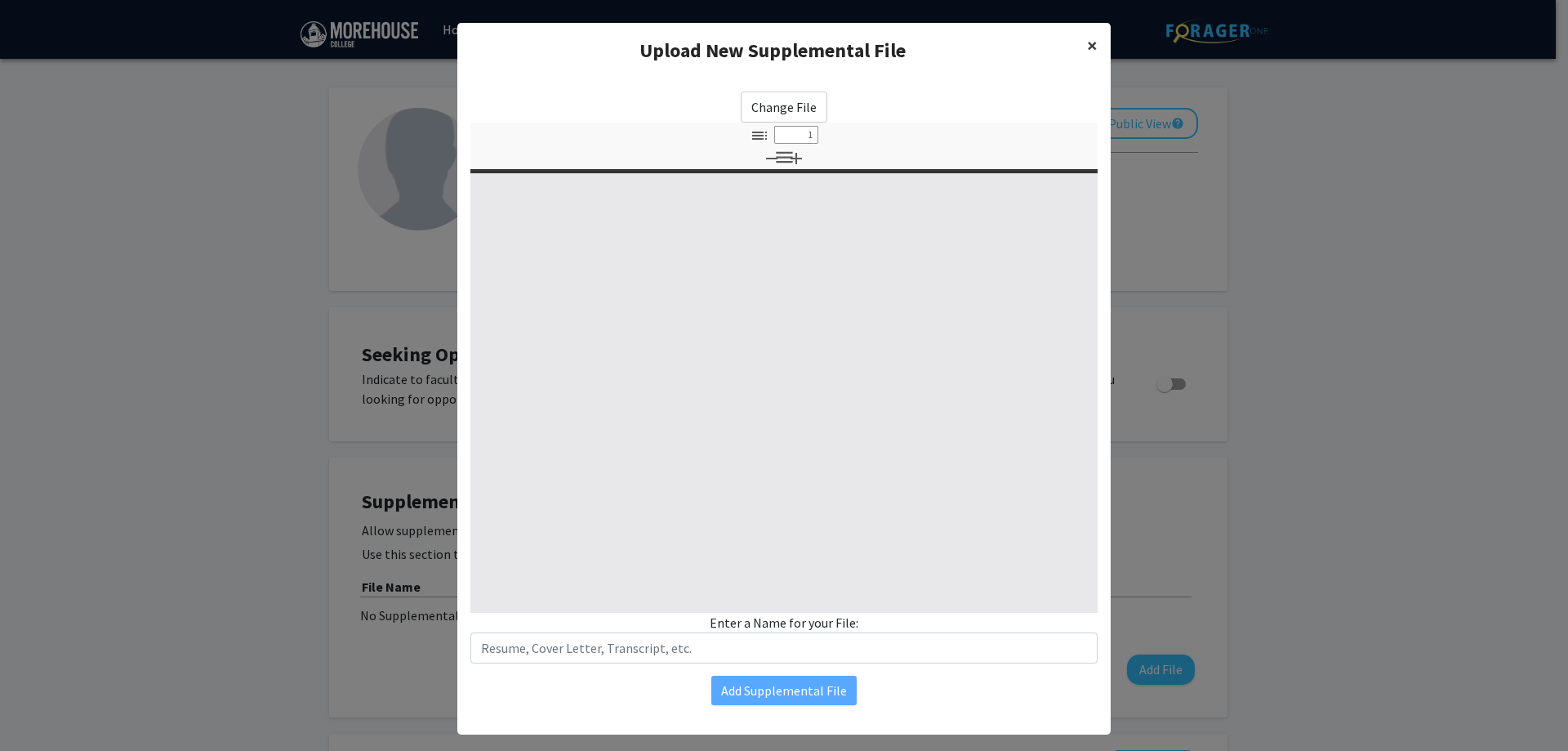
select select "custom"
type input "0"
select select "custom"
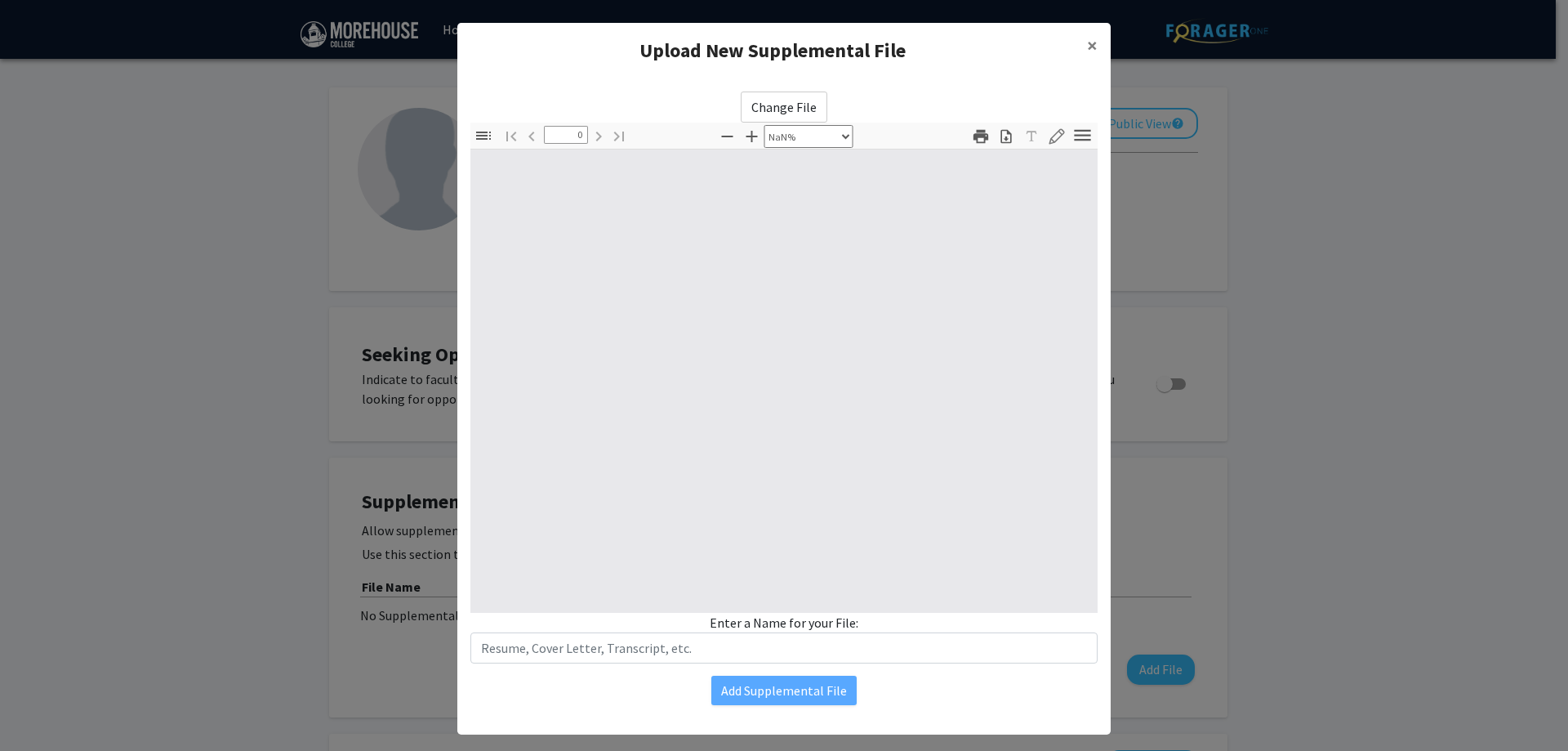
type input "1"
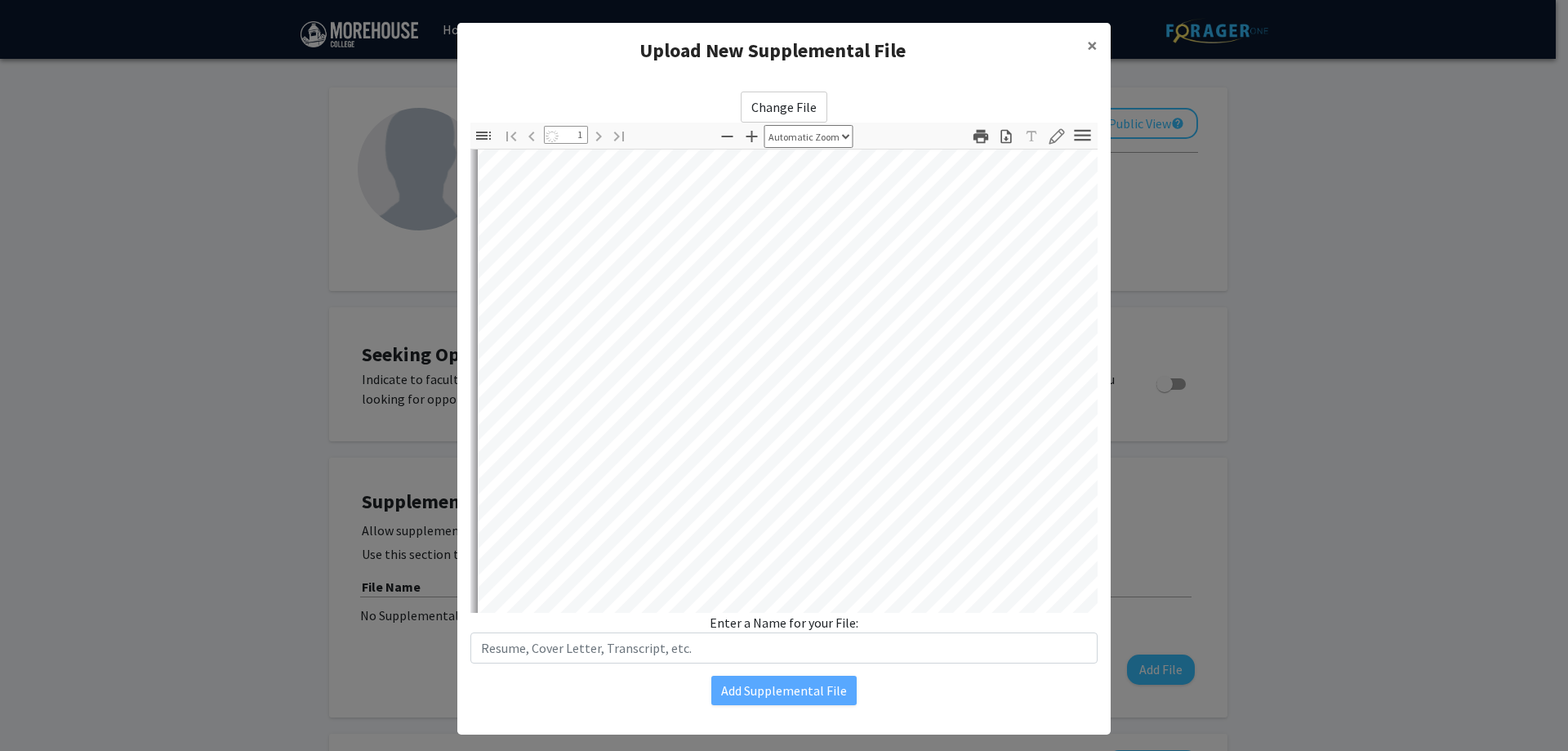
scroll to position [260, 0]
select select "auto"
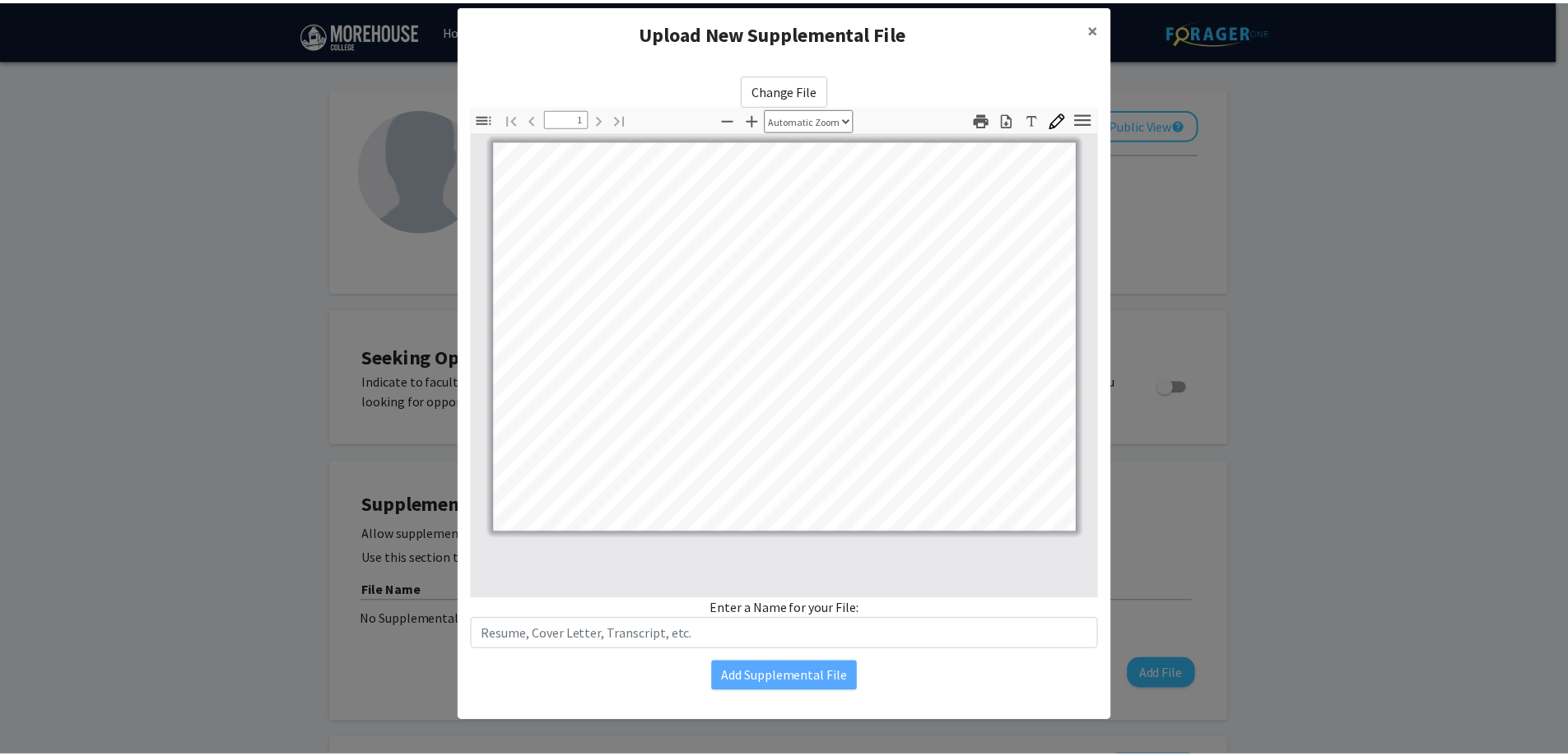
scroll to position [23, 0]
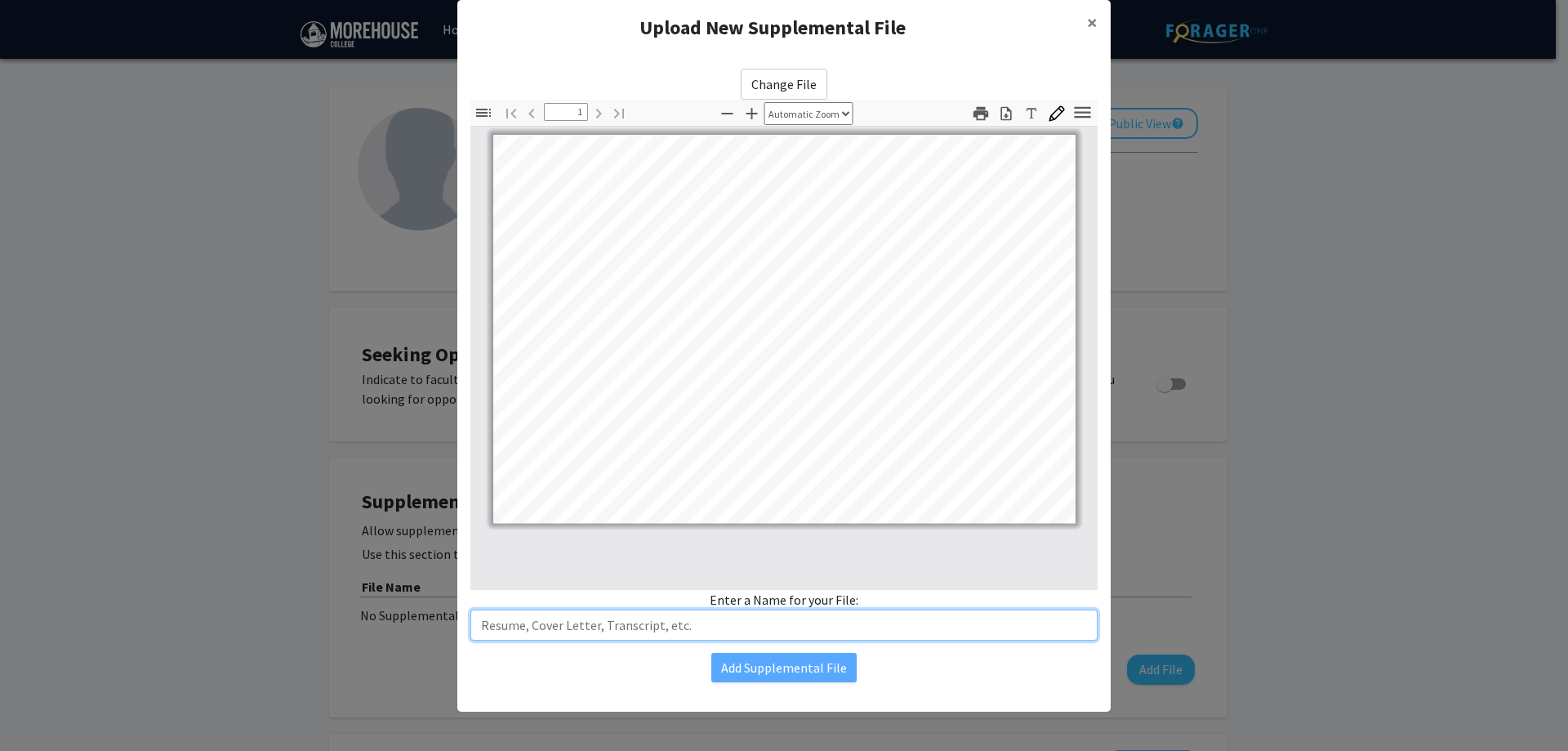
click at [626, 640] on input "text" at bounding box center [784, 624] width 627 height 31
type input "P"
type input "p"
type input "Poster"
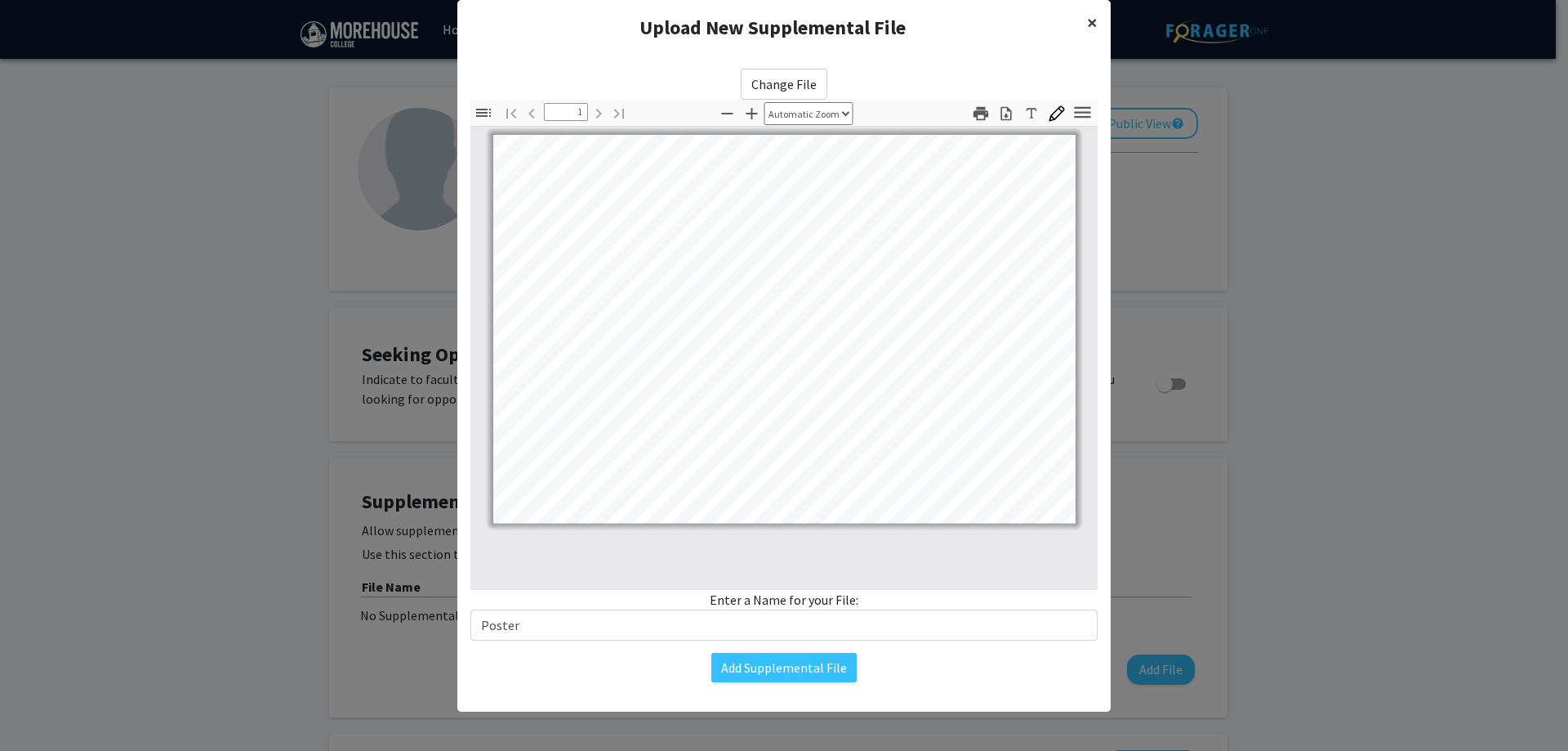
click at [1087, 28] on span "×" at bounding box center [1092, 22] width 11 height 26
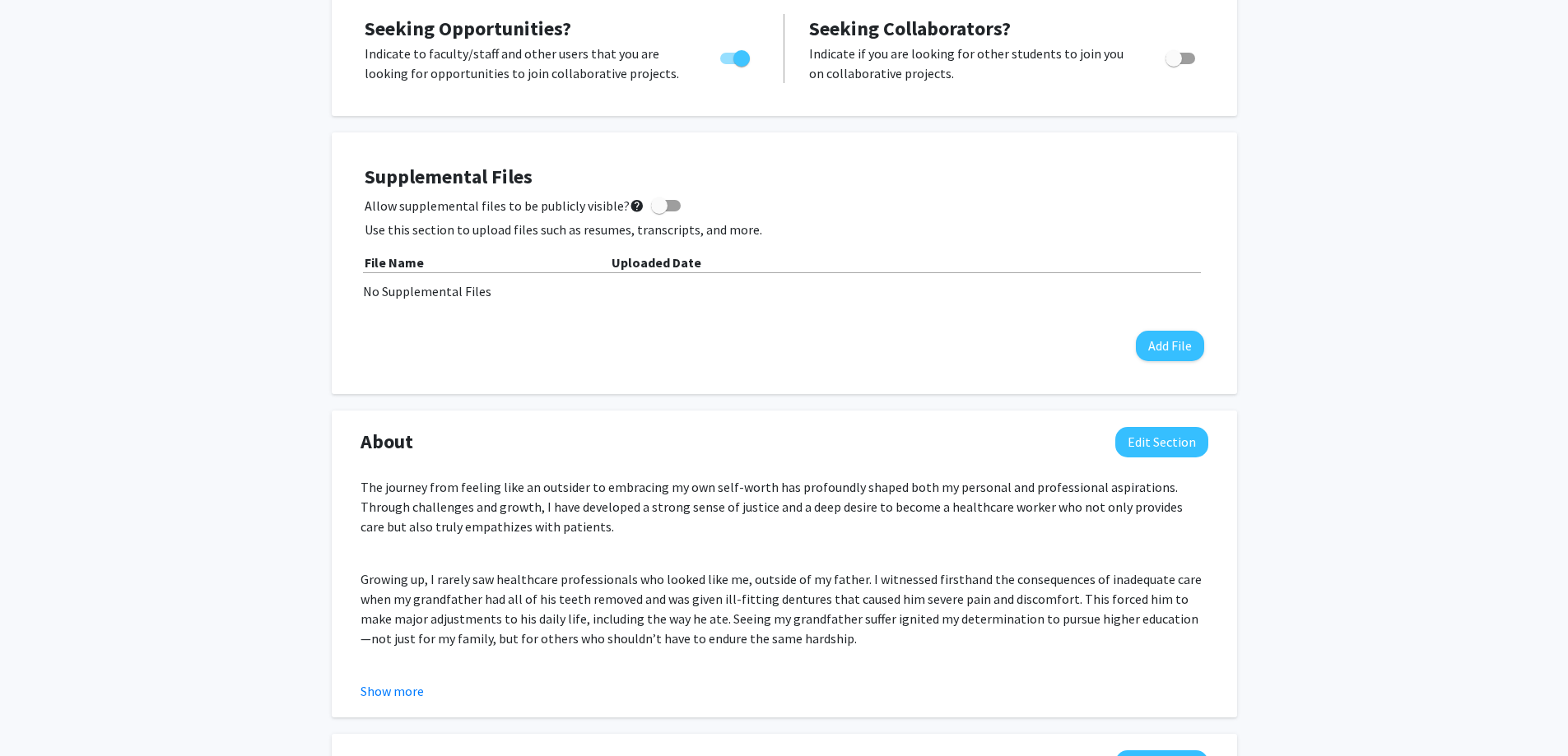
scroll to position [329, 0]
click at [1168, 345] on button "Add File" at bounding box center [1170, 345] width 68 height 30
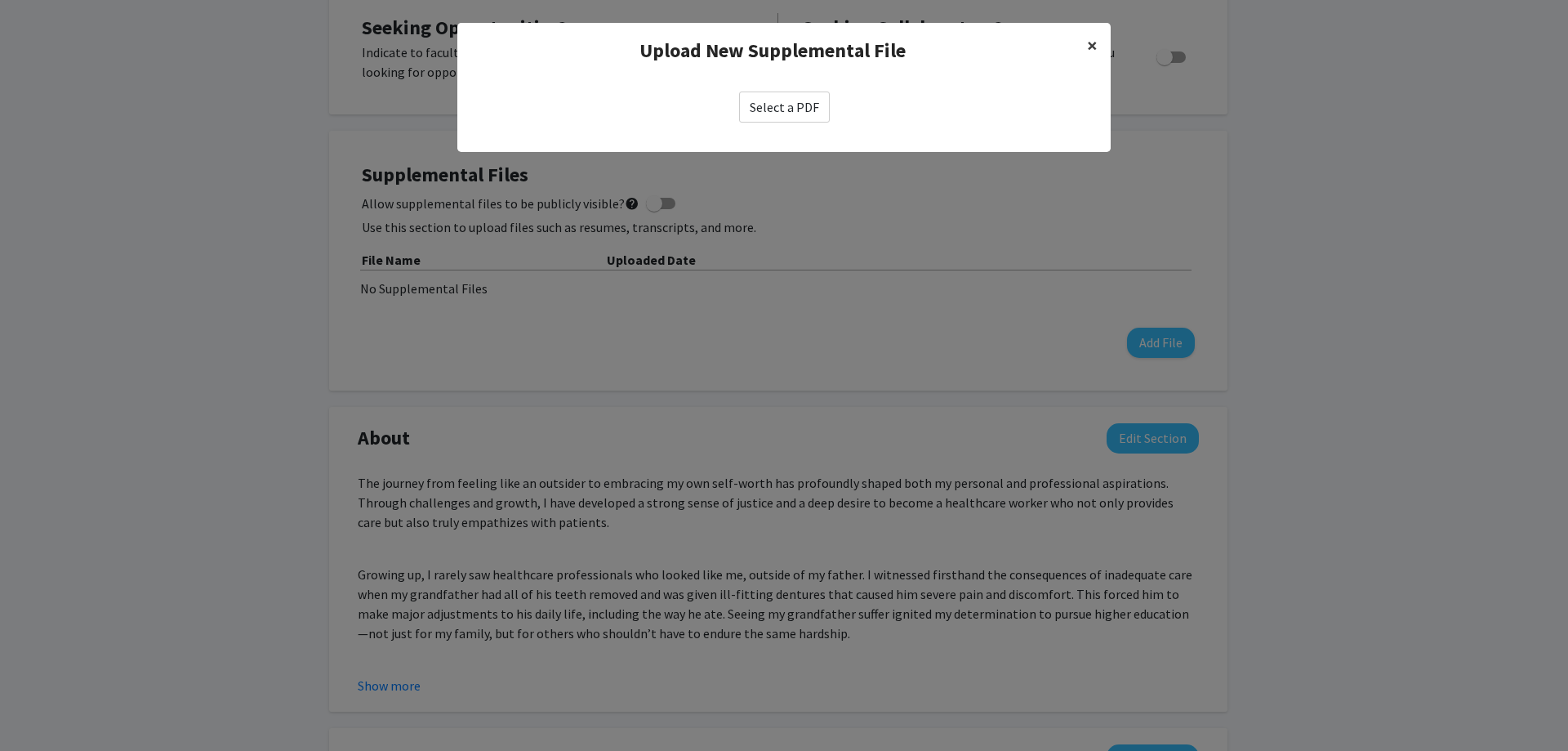
click at [1092, 36] on span "×" at bounding box center [1092, 45] width 11 height 26
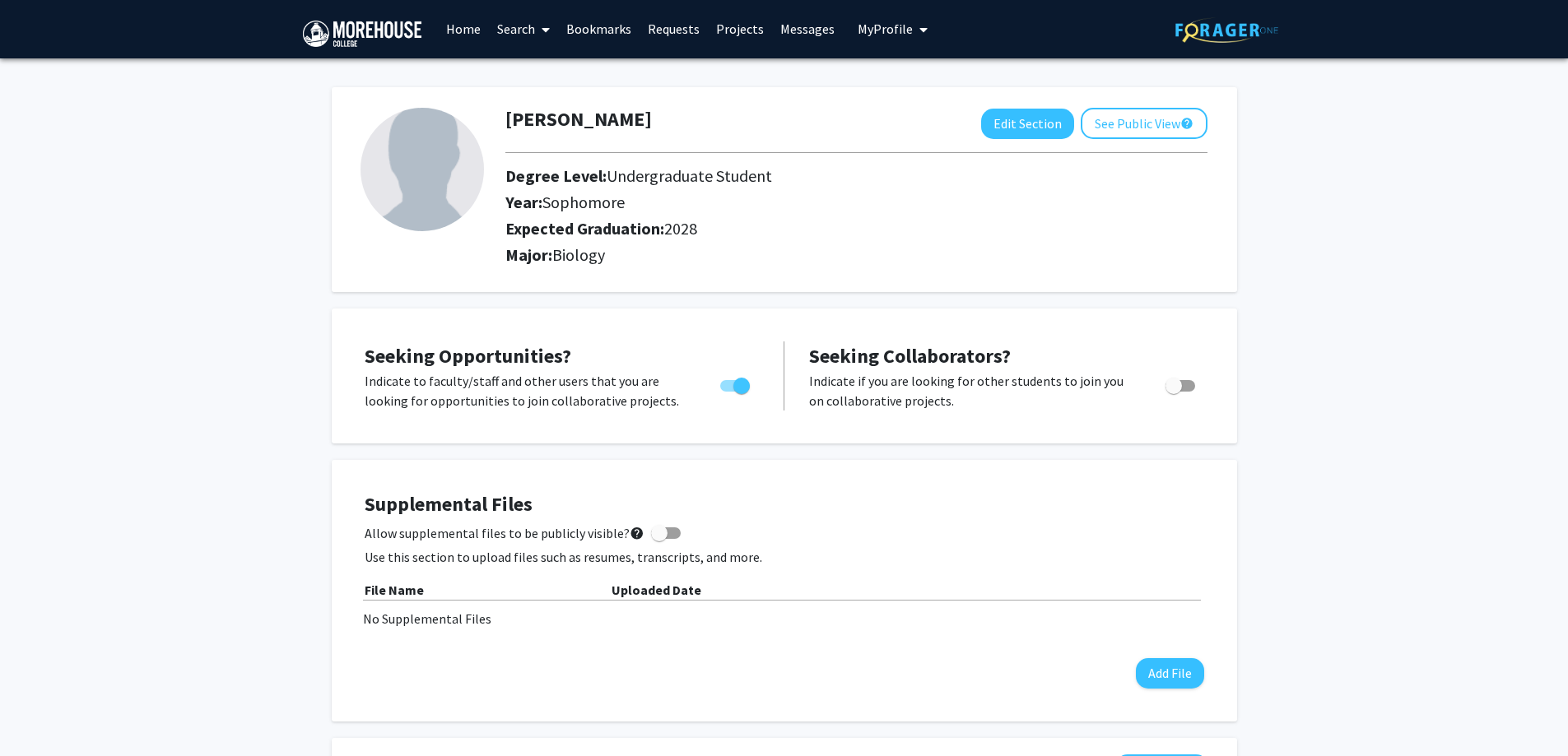
scroll to position [0, 0]
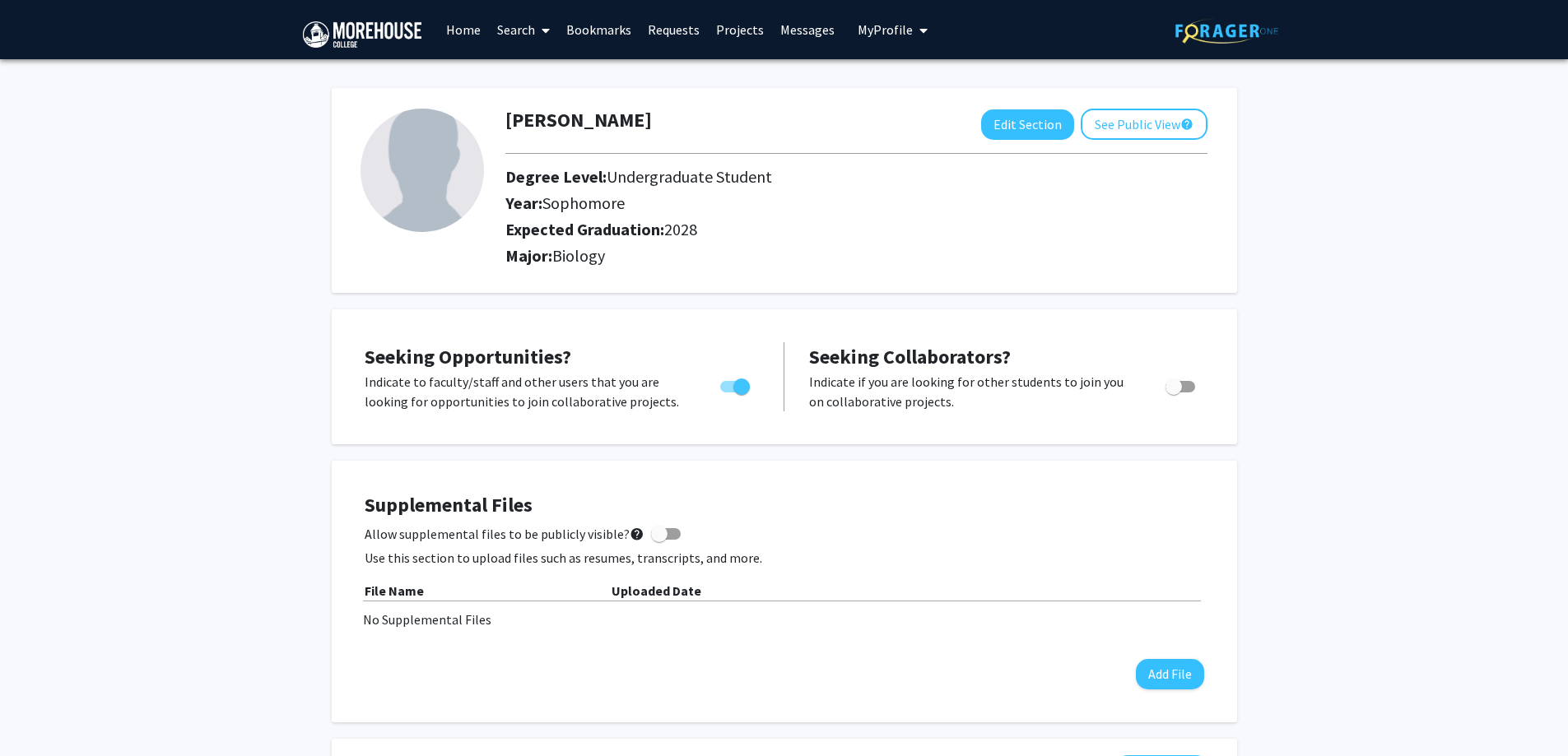
click at [456, 31] on link "Home" at bounding box center [463, 29] width 51 height 58
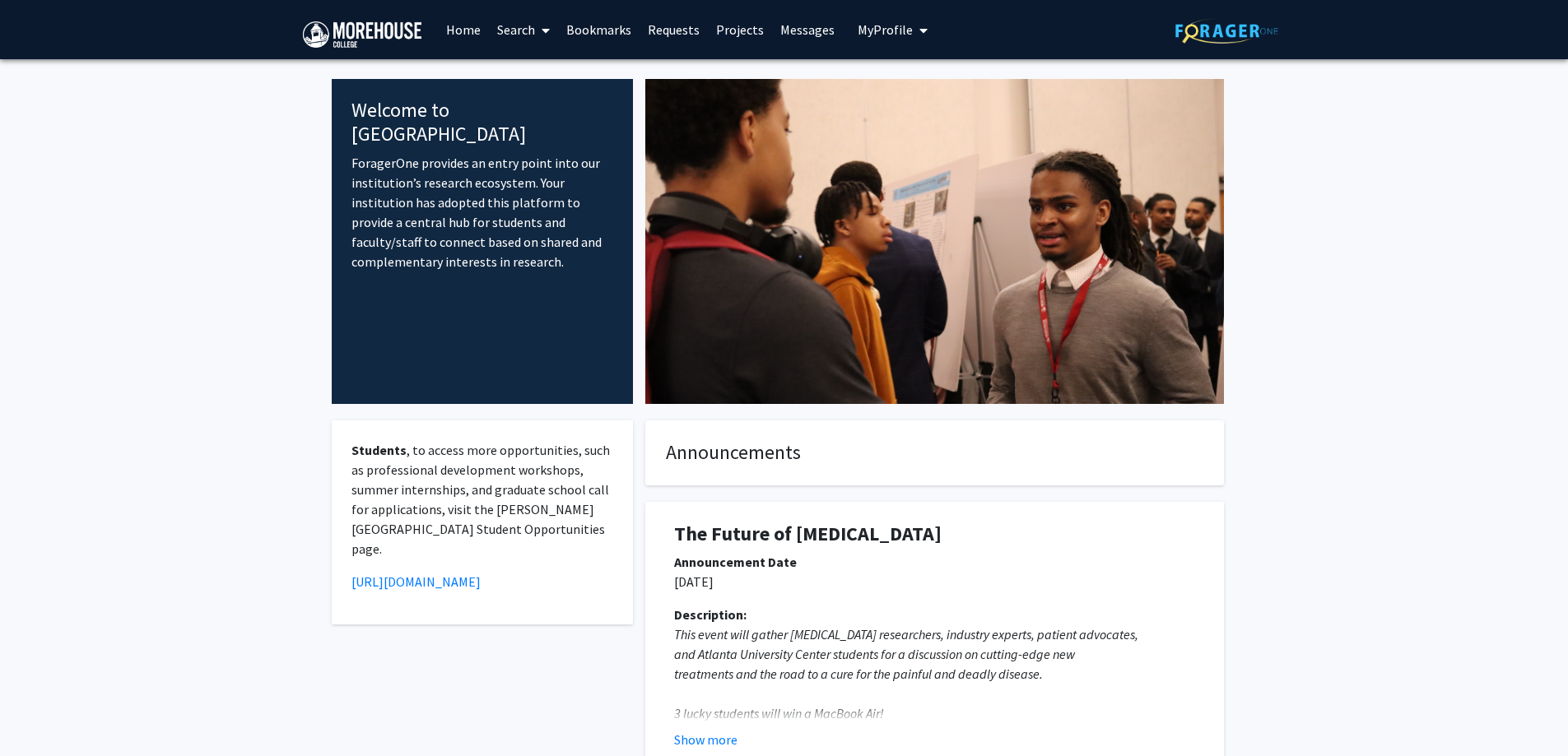
click at [895, 34] on span "My Profile" at bounding box center [885, 30] width 55 height 17
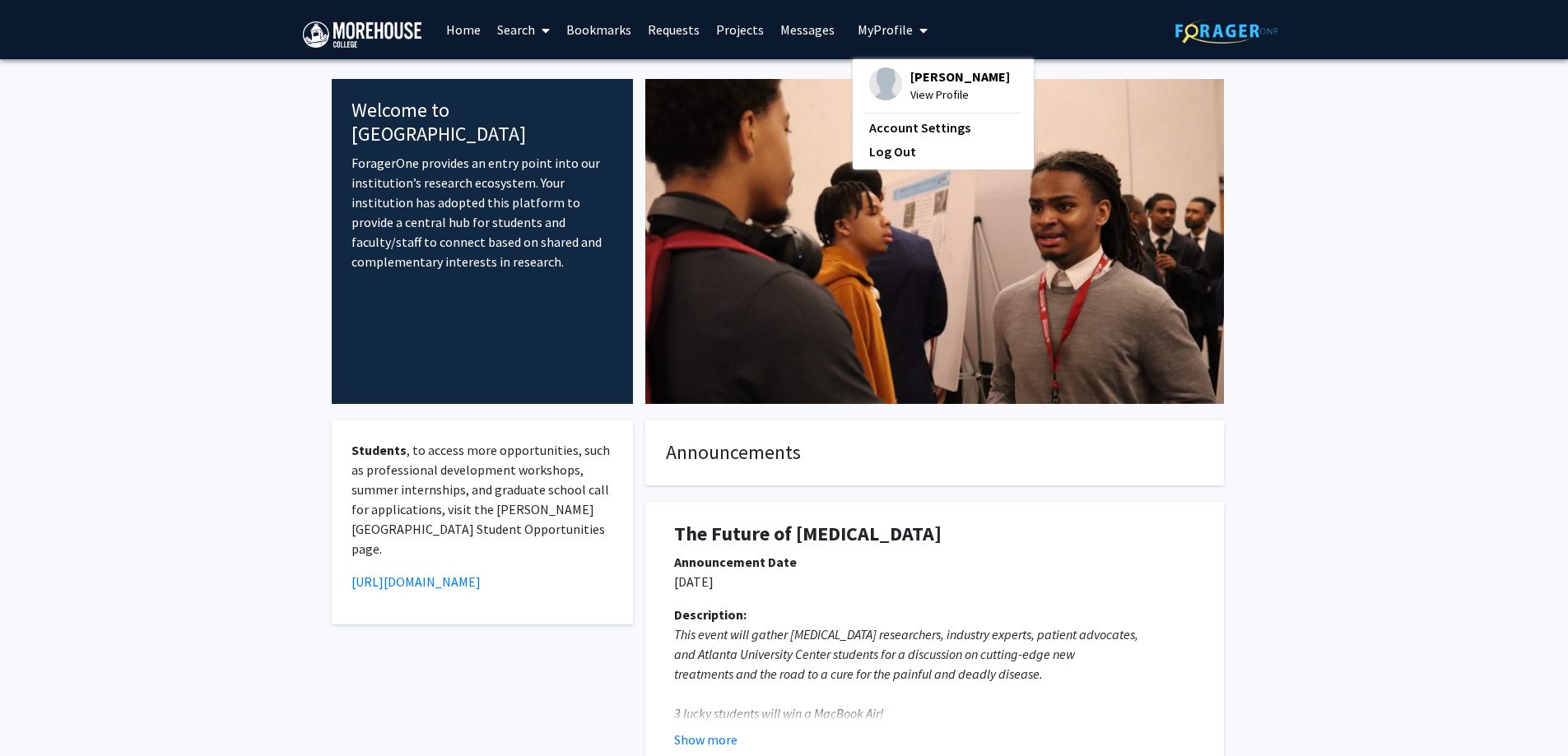
click at [913, 88] on span "View Profile" at bounding box center [959, 95] width 99 height 18
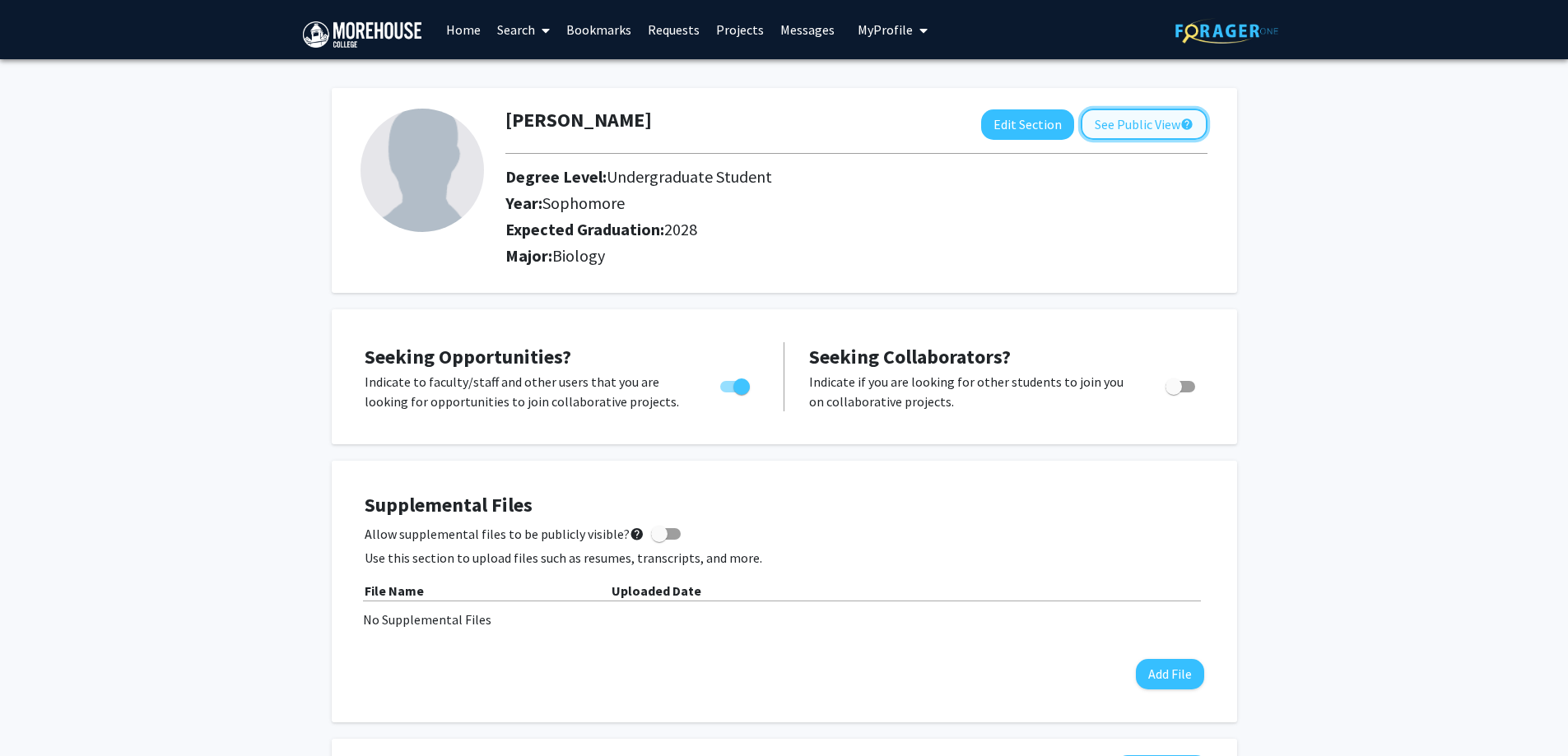
click at [1178, 130] on button "See Public View help" at bounding box center [1144, 123] width 127 height 31
